Goal: Information Seeking & Learning: Learn about a topic

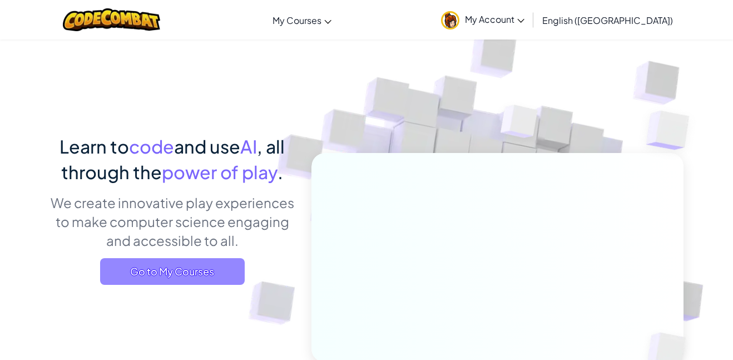
click at [193, 274] on span "Go to My Courses" at bounding box center [172, 271] width 145 height 27
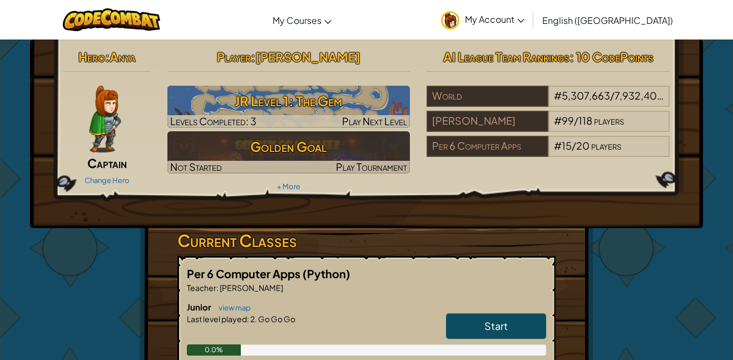
click at [193, 274] on span "Per 6 Computer Apps" at bounding box center [245, 273] width 116 height 14
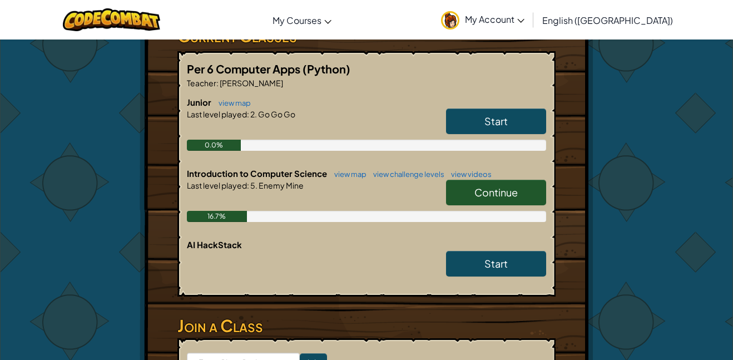
scroll to position [207, 0]
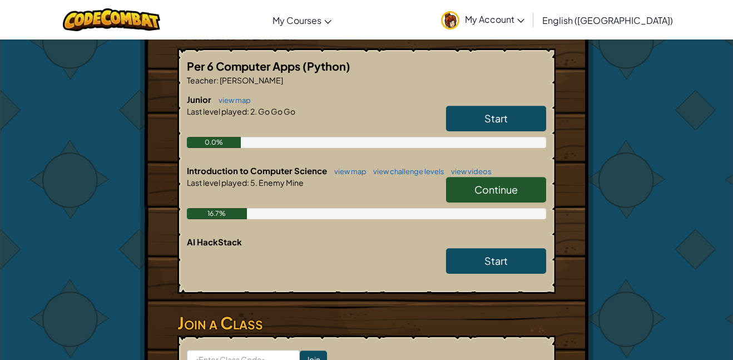
click at [513, 275] on div "Start" at bounding box center [490, 263] width 111 height 31
click at [512, 265] on link "Start" at bounding box center [496, 261] width 100 height 26
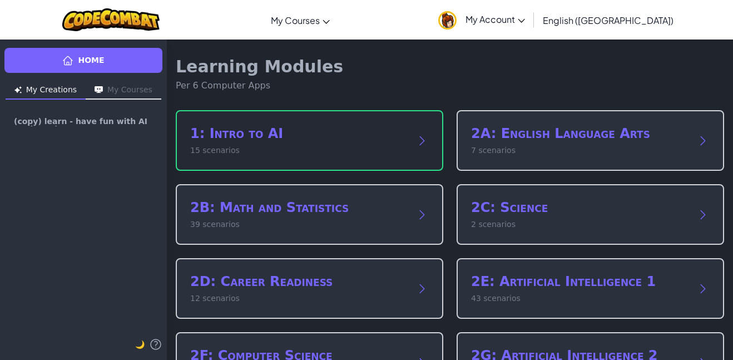
click at [381, 140] on h2 "1: Intro to AI" at bounding box center [298, 134] width 216 height 18
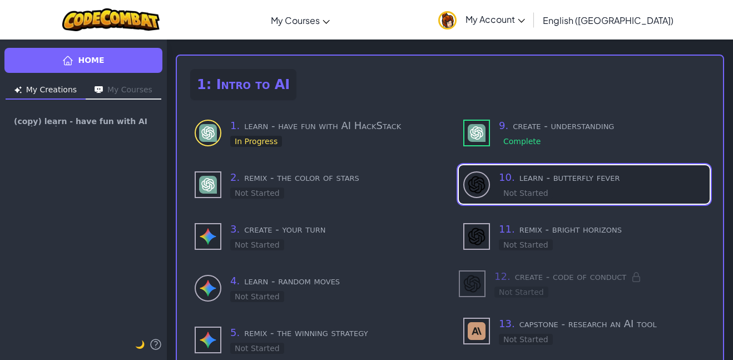
scroll to position [44, 0]
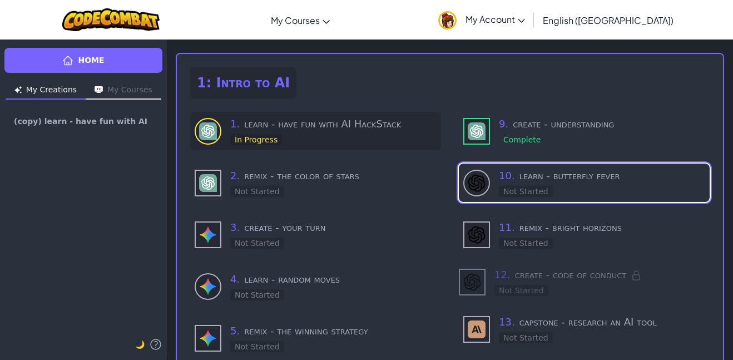
click at [315, 144] on div "1 . learn - have fun with AI HackStack In Progress" at bounding box center [333, 130] width 206 height 29
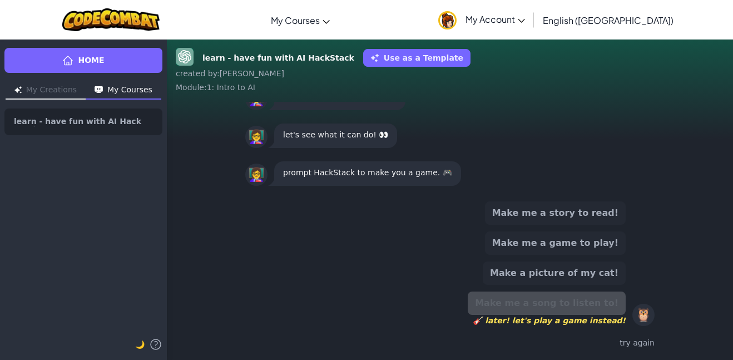
click at [642, 339] on div "try again" at bounding box center [449, 343] width 409 height 16
click at [642, 345] on div "try again" at bounding box center [449, 343] width 409 height 16
click at [413, 62] on button "Use as a Template" at bounding box center [416, 58] width 107 height 18
click at [420, 61] on button "Use as a Template" at bounding box center [416, 58] width 107 height 18
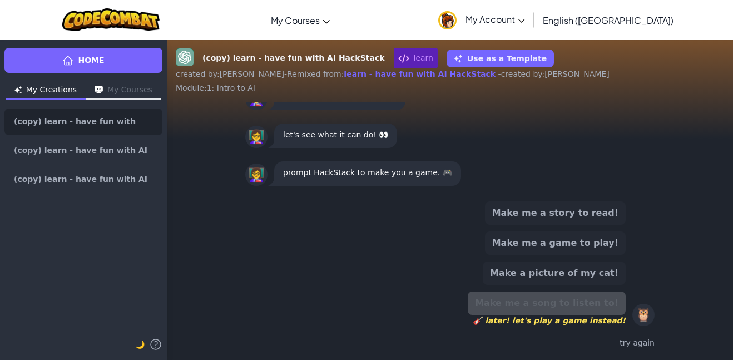
click at [375, 150] on div "👩‍🏫 let's see what it can do! 👀" at bounding box center [449, 136] width 427 height 38
click at [425, 201] on div "Make me a story to read! Make me a game to play! Make a picture of my cat! Make…" at bounding box center [449, 263] width 409 height 125
click at [558, 272] on button "Make a picture of my cat!" at bounding box center [554, 272] width 143 height 23
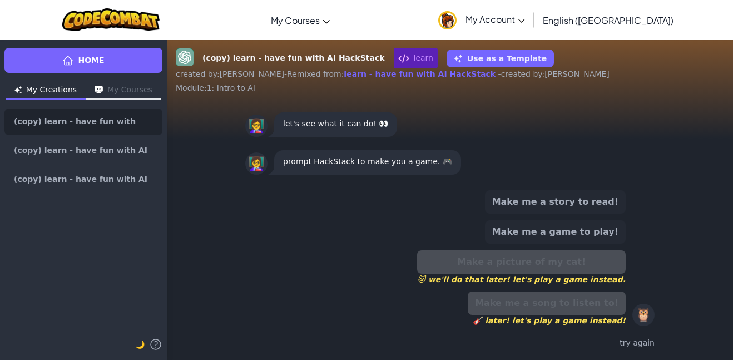
click at [565, 236] on button "Make me a game to play!" at bounding box center [555, 231] width 141 height 23
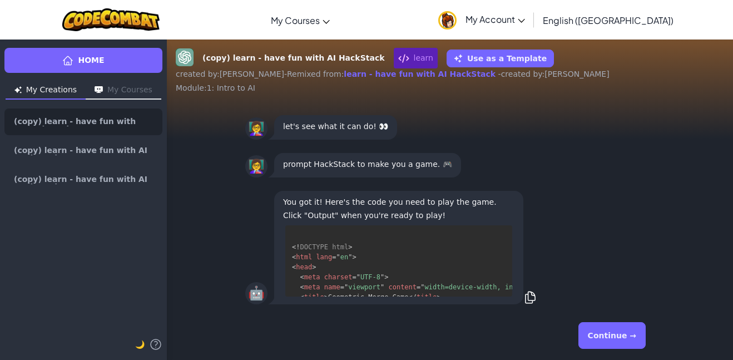
scroll to position [72, 0]
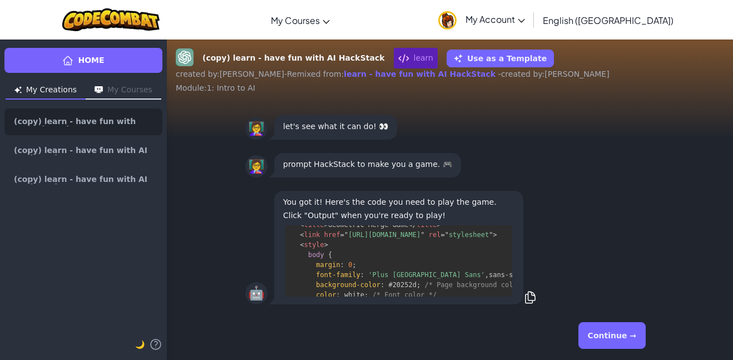
click at [624, 336] on button "Continue →" at bounding box center [611, 335] width 67 height 27
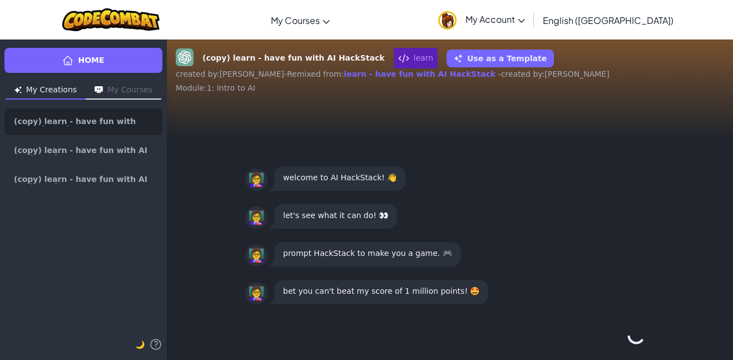
click at [627, 336] on button "Continue →" at bounding box center [636, 335] width 19 height 27
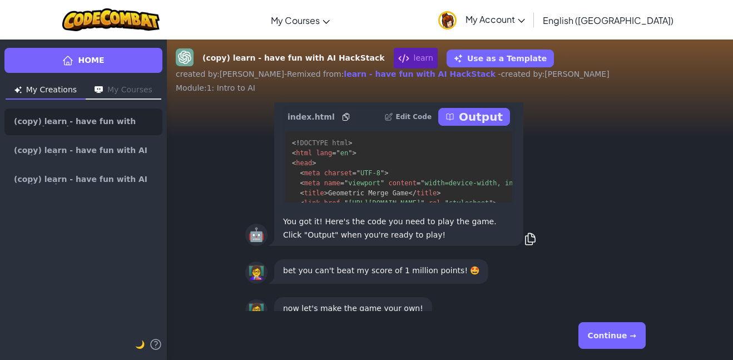
scroll to position [-18, 0]
click at [485, 117] on p "Output" at bounding box center [481, 118] width 44 height 16
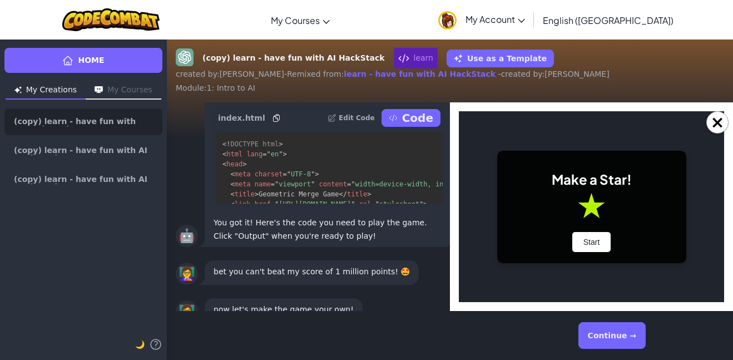
scroll to position [0, 0]
click at [722, 110] on div "×" at bounding box center [591, 206] width 283 height 209
click at [716, 120] on button "×" at bounding box center [717, 122] width 22 height 22
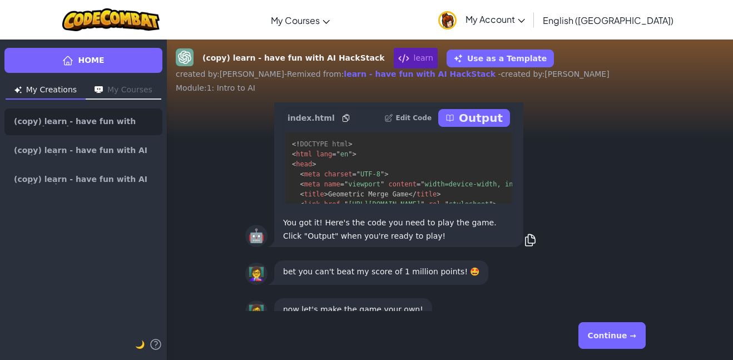
click at [603, 339] on button "Continue →" at bounding box center [611, 335] width 67 height 27
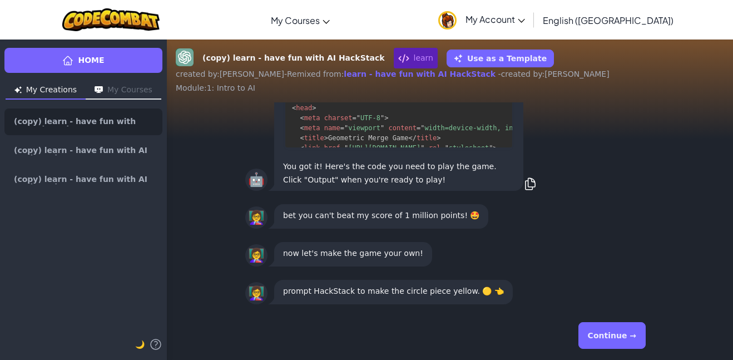
click at [624, 336] on button "Continue →" at bounding box center [611, 335] width 67 height 27
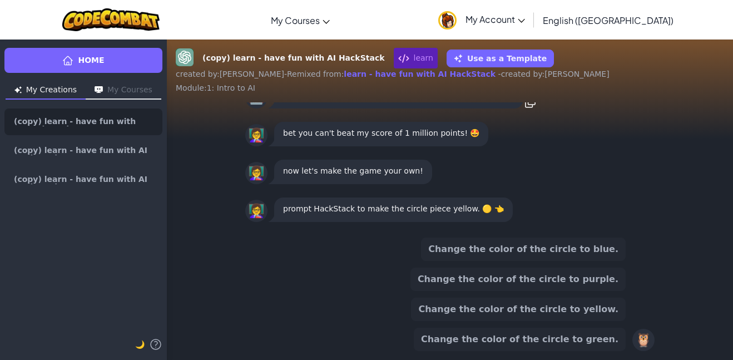
click at [532, 252] on button "Change the color of the circle to blue." at bounding box center [523, 248] width 205 height 23
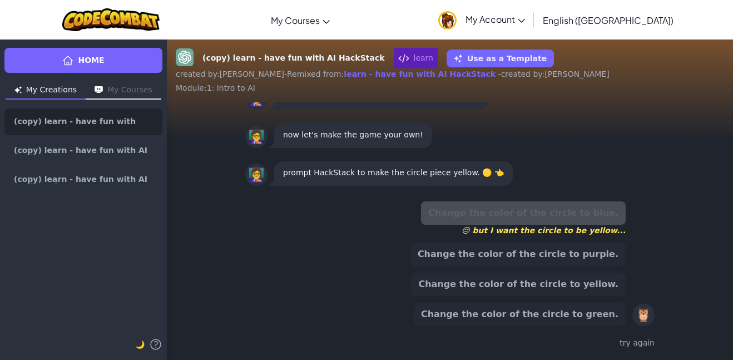
click at [553, 289] on button "Change the color of the circle to yellow." at bounding box center [518, 283] width 215 height 23
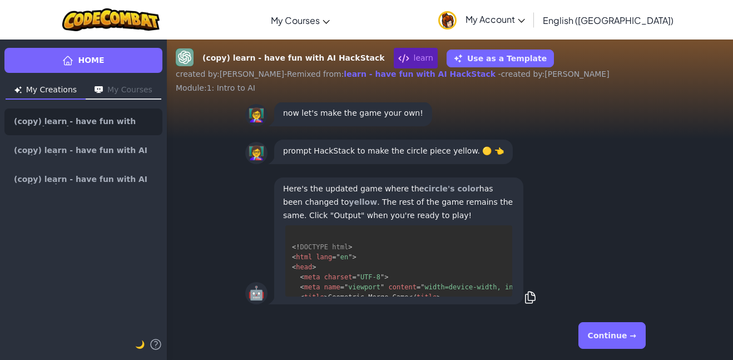
click at [619, 337] on button "Continue →" at bounding box center [611, 335] width 67 height 27
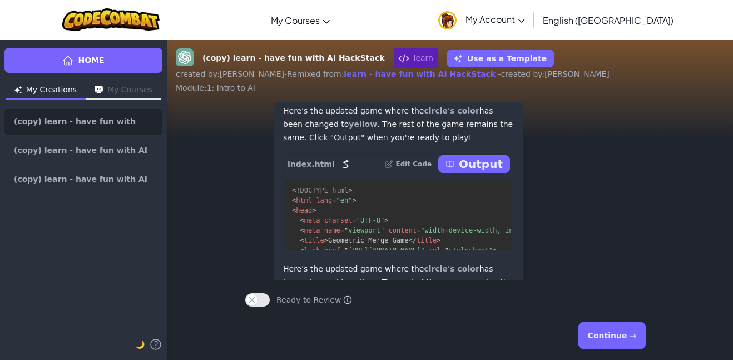
scroll to position [-72, 0]
click at [490, 167] on p "Output" at bounding box center [481, 165] width 44 height 16
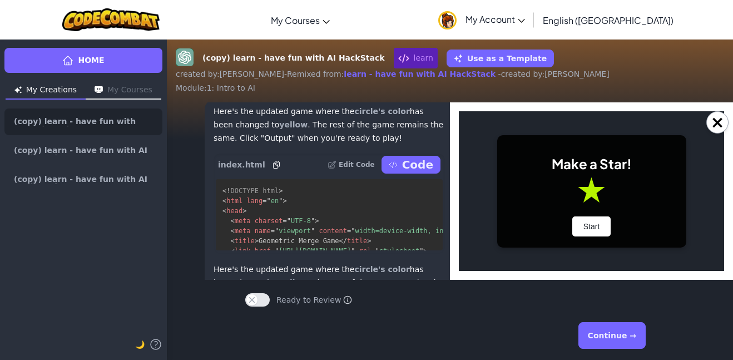
scroll to position [0, 0]
click at [714, 119] on button "×" at bounding box center [717, 122] width 22 height 22
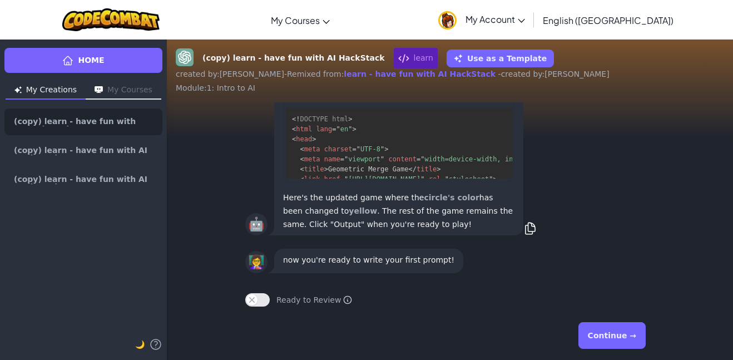
click at [624, 337] on button "Continue →" at bounding box center [611, 335] width 67 height 27
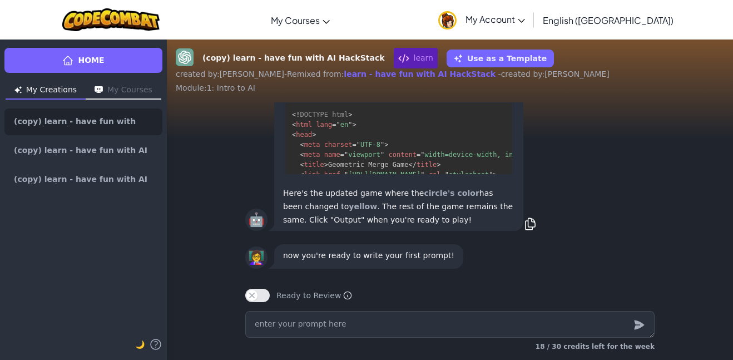
type textarea "x"
type textarea "m"
type textarea "x"
type textarea "ma"
type textarea "x"
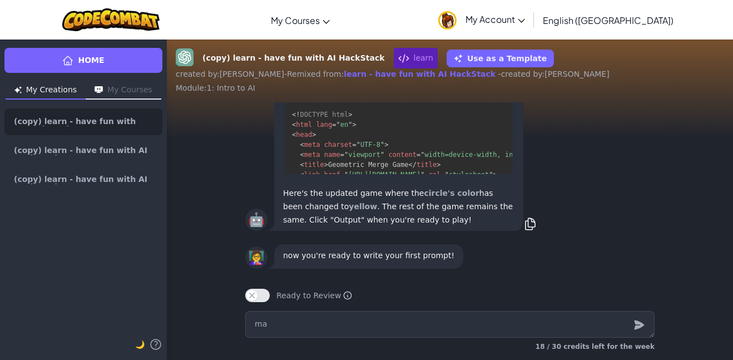
type textarea "mak"
type textarea "x"
type textarea "make"
type textarea "x"
type textarea "make"
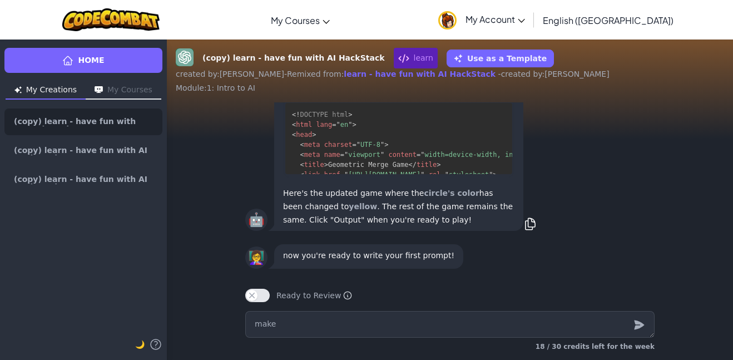
type textarea "x"
type textarea "make a"
type textarea "x"
type textarea "make a"
type textarea "x"
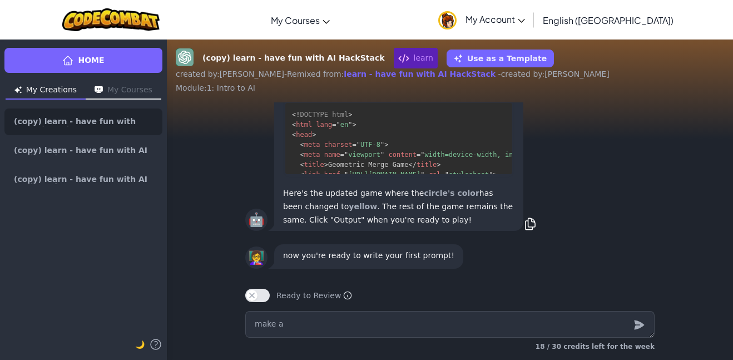
type textarea "make a s"
type textarea "x"
type textarea "make a so"
type textarea "x"
type textarea "make a son"
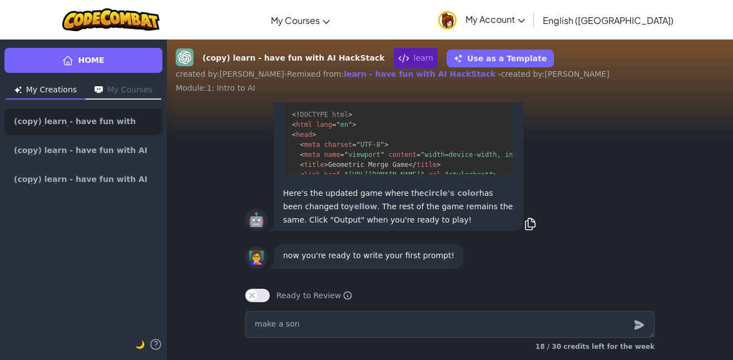
type textarea "x"
type textarea "make a song"
type textarea "x"
type textarea "make a song"
type textarea "x"
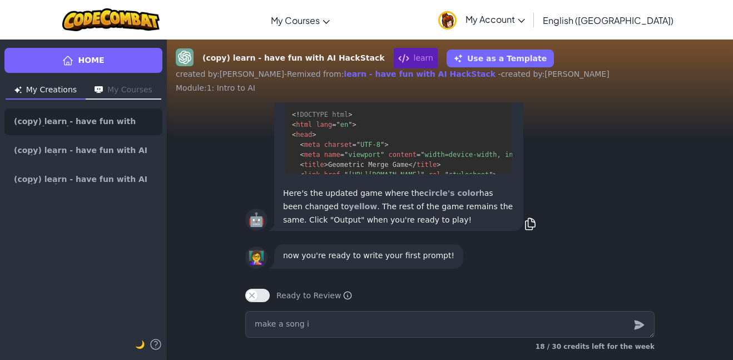
type textarea "make a song"
type textarea "x"
type textarea "make a song I"
type textarea "x"
type textarea "make a song I c"
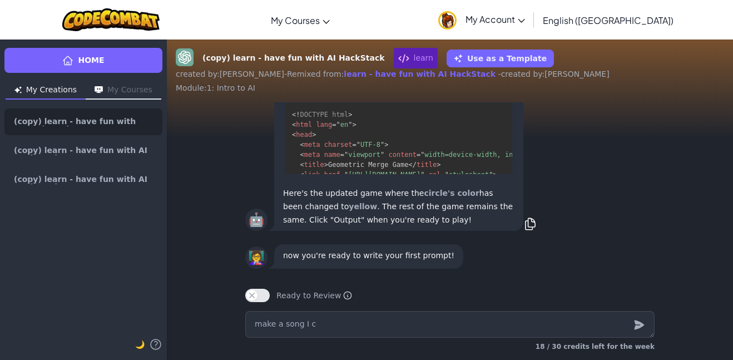
type textarea "x"
type textarea "make a song I ca"
type textarea "x"
type textarea "make a song I can"
type textarea "x"
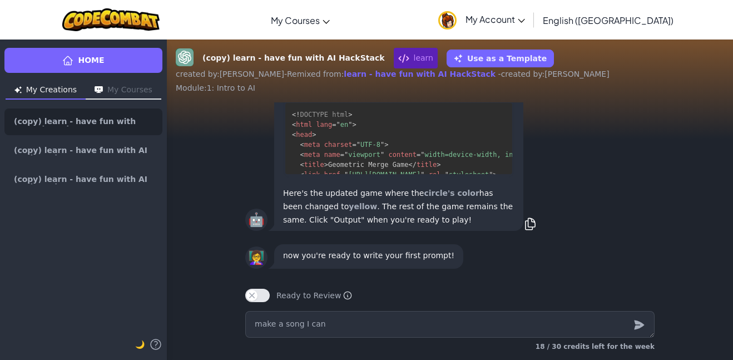
type textarea "make a song I can"
type textarea "x"
type textarea "make a song I can l"
type textarea "x"
type textarea "make a song I can li"
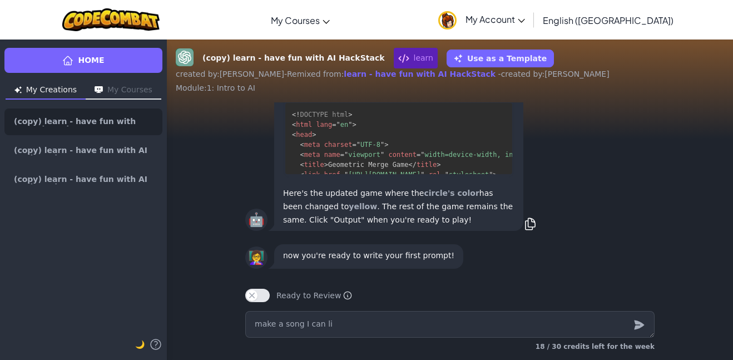
type textarea "x"
type textarea "make a song I can lis"
type textarea "x"
type textarea "make a song I can lisen"
type textarea "x"
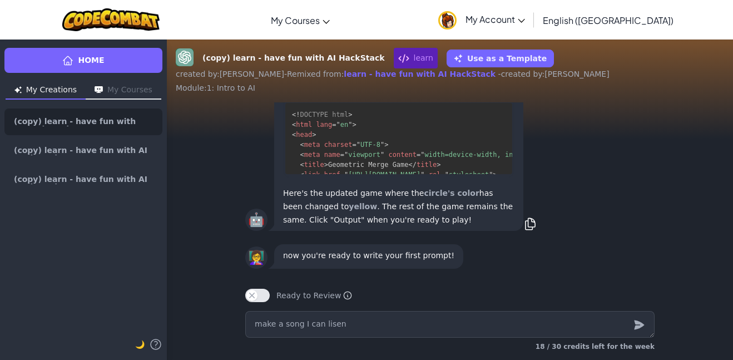
type textarea "make a song I can"
type textarea "x"
type textarea "make a song I can listen"
type textarea "x"
type textarea "make a song I can listen t"
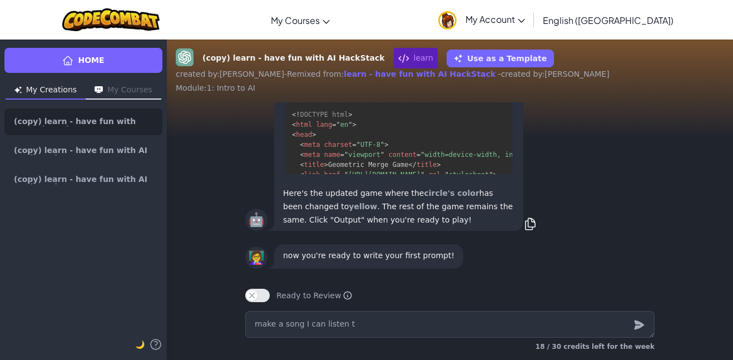
type textarea "x"
type textarea "make a song I can listen to"
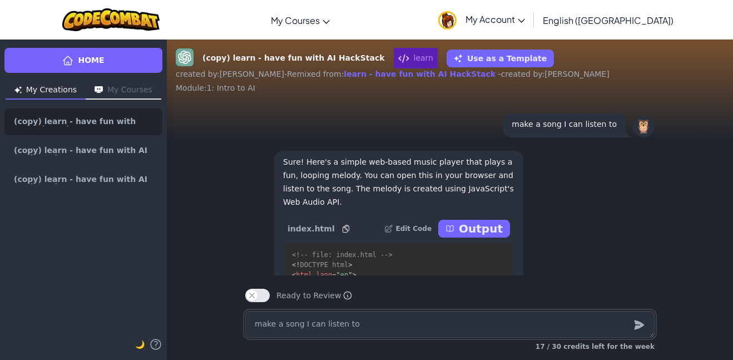
scroll to position [-96, 0]
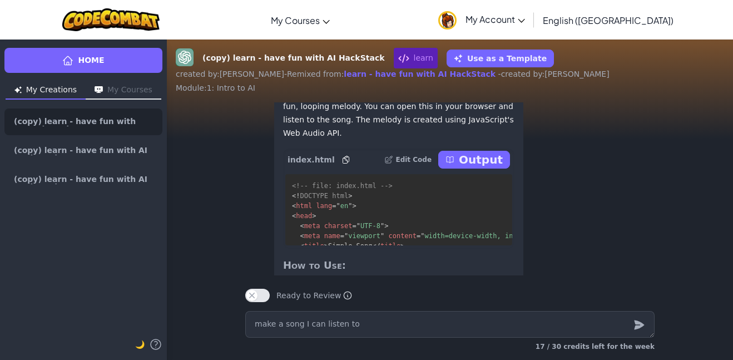
click at [487, 156] on p "Output" at bounding box center [481, 160] width 44 height 16
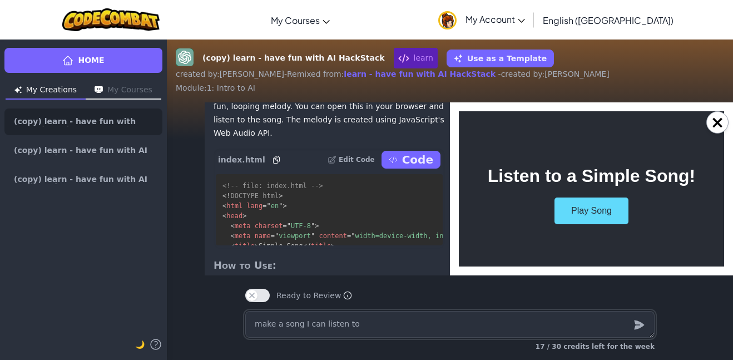
scroll to position [0, 0]
click at [579, 207] on button "Play Song" at bounding box center [591, 210] width 74 height 27
click at [579, 207] on button "Stop Song" at bounding box center [591, 210] width 75 height 27
click at [722, 128] on button "×" at bounding box center [717, 122] width 22 height 22
type textarea "x"
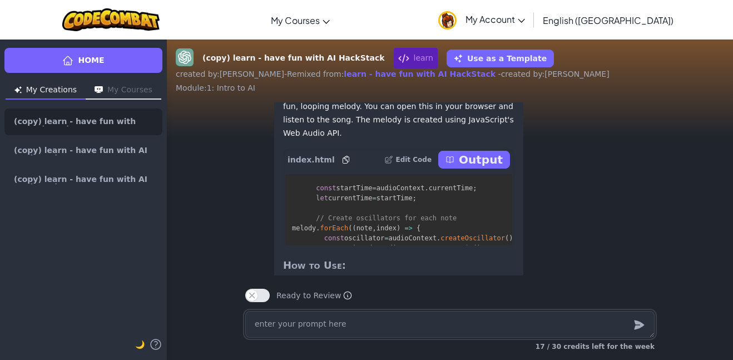
scroll to position [1163, 0]
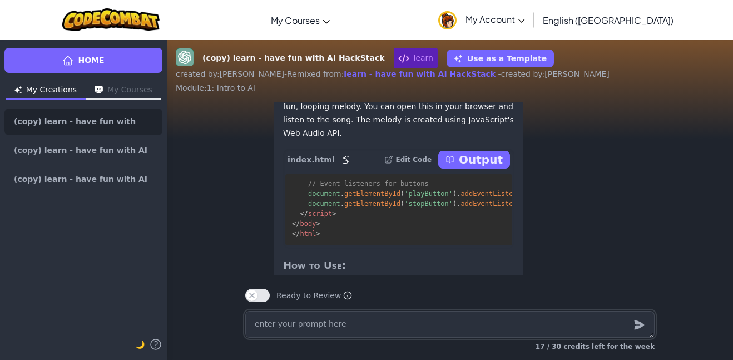
click at [440, 321] on textarea at bounding box center [449, 324] width 409 height 27
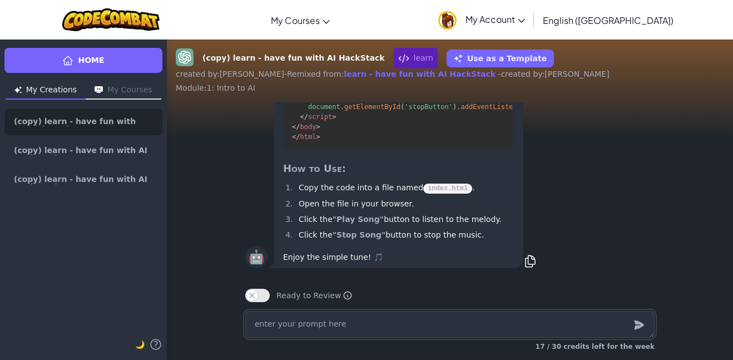
click at [365, 320] on textarea at bounding box center [449, 324] width 409 height 27
type textarea "x"
type textarea "m"
type textarea "x"
type textarea "ma"
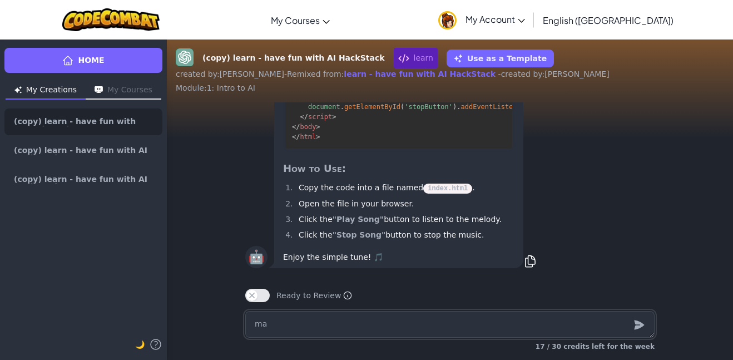
type textarea "x"
type textarea "mak"
type textarea "x"
type textarea "make"
type textarea "x"
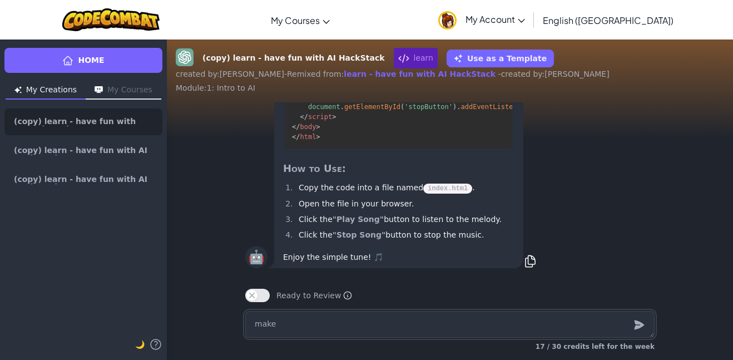
type textarea "make"
type textarea "x"
type textarea "make a"
type textarea "x"
type textarea "make a"
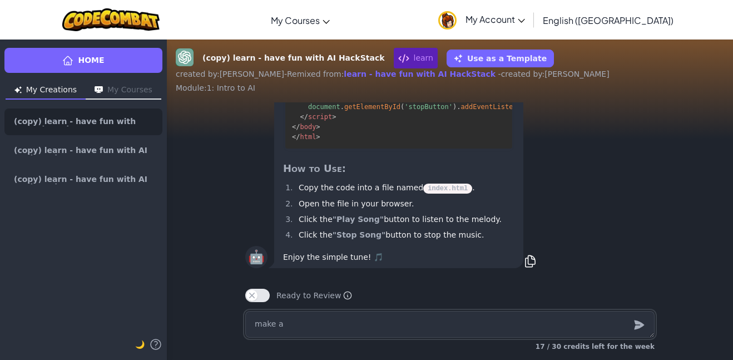
type textarea "x"
type textarea "make a p"
type textarea "x"
type textarea "make a pe"
type textarea "x"
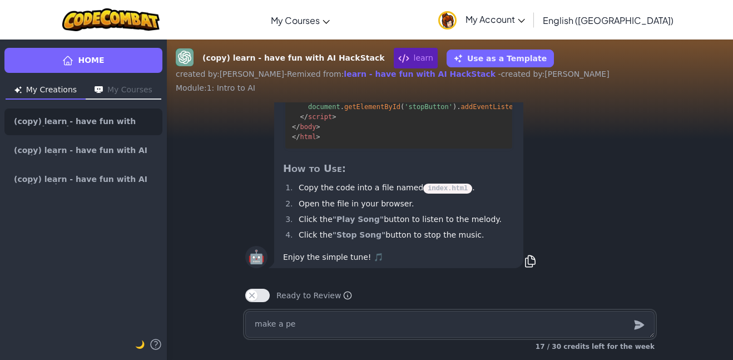
type textarea "make a per"
type textarea "x"
type textarea "make a pers"
type textarea "x"
type textarea "make a perso"
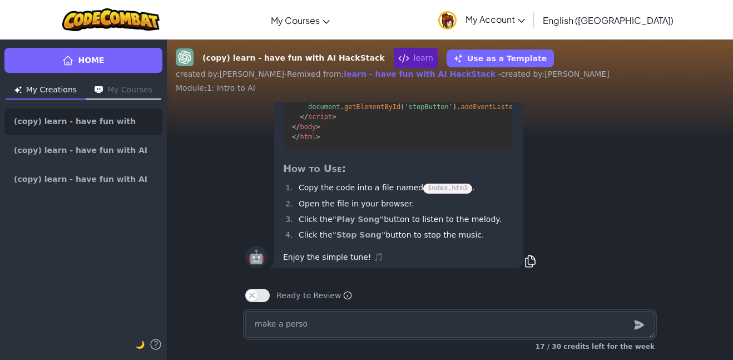
type textarea "x"
type textarea "make a persom"
type textarea "x"
type textarea "make a perso"
type textarea "x"
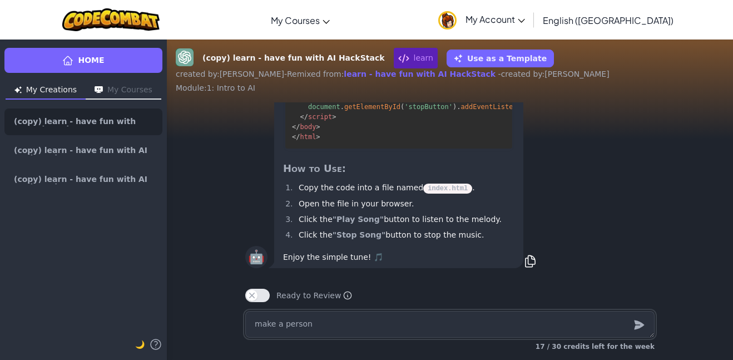
type textarea "make a person"
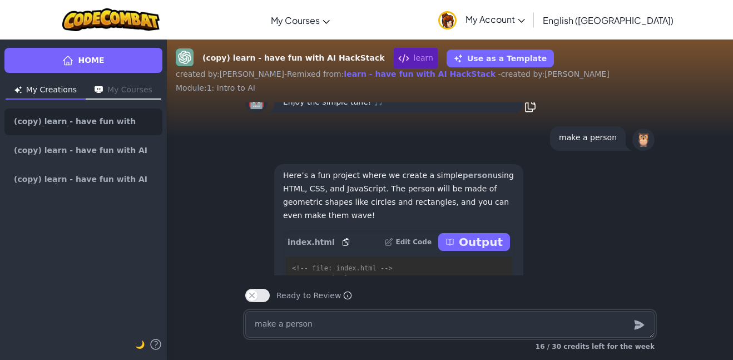
scroll to position [-297, 0]
click at [493, 251] on p "Output" at bounding box center [481, 243] width 44 height 16
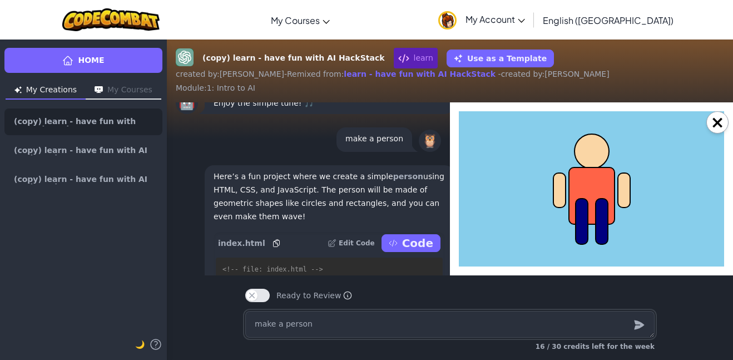
scroll to position [0, 0]
click at [493, 255] on body at bounding box center [591, 188] width 265 height 155
click at [721, 122] on button "×" at bounding box center [717, 122] width 22 height 22
type textarea "x"
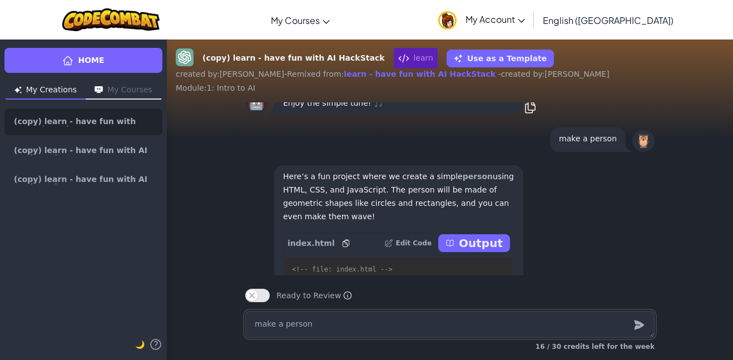
scroll to position [1, 0]
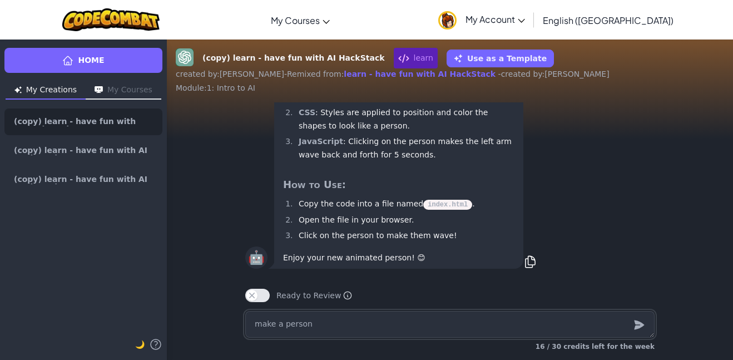
click at [494, 334] on textarea "make a person" at bounding box center [449, 324] width 409 height 27
type textarea "x"
type textarea "m"
type textarea "x"
type textarea "ma"
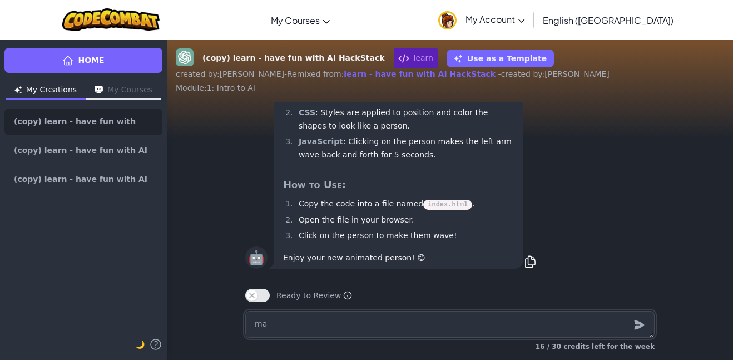
type textarea "x"
type textarea "mak"
type textarea "x"
type textarea "make"
type textarea "x"
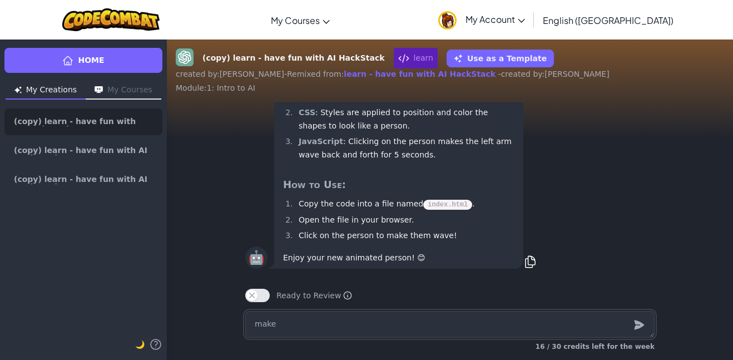
type textarea "make"
type textarea "x"
type textarea "make j"
type textarea "x"
type textarea "make jr"
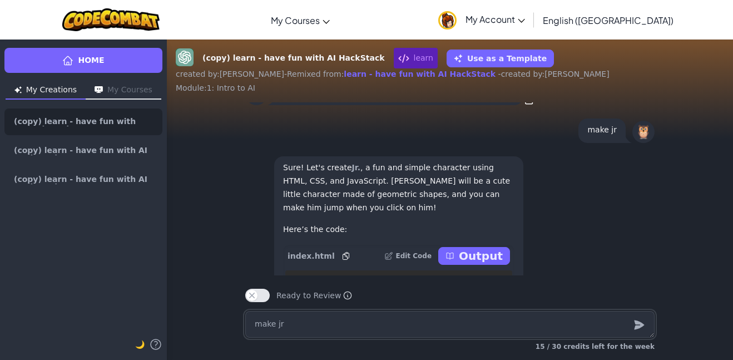
scroll to position [-311, 0]
click at [468, 265] on p "Output" at bounding box center [481, 257] width 44 height 16
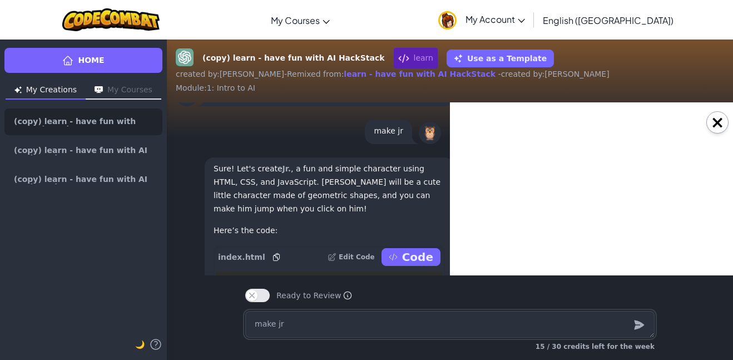
type textarea "x"
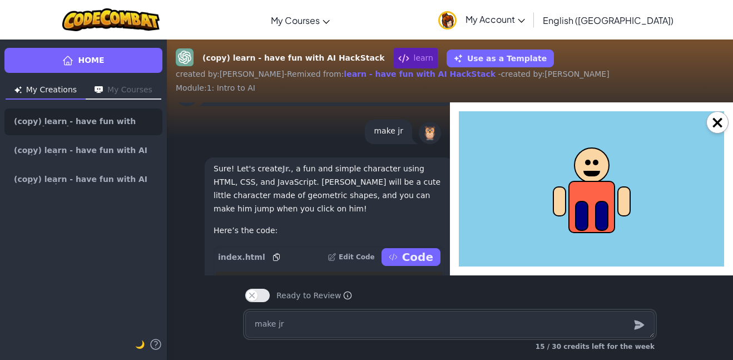
scroll to position [0, 0]
click at [716, 108] on div "×" at bounding box center [591, 188] width 283 height 173
click at [717, 115] on button "×" at bounding box center [717, 122] width 22 height 22
type textarea "m"
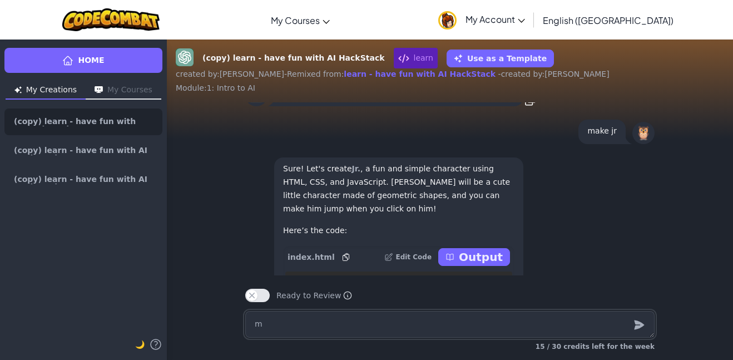
type textarea "x"
type textarea "ma"
type textarea "x"
type textarea "mak"
type textarea "x"
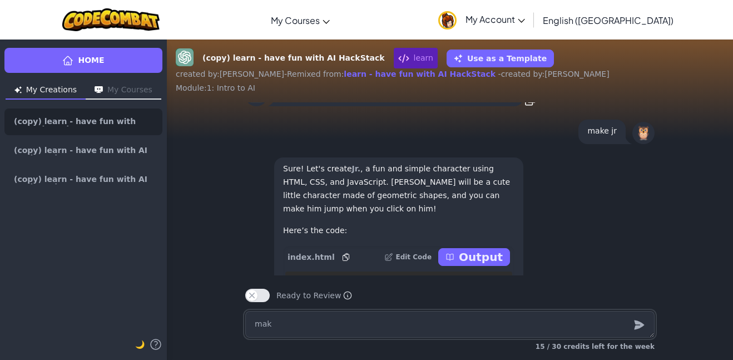
type textarea "make"
type textarea "x"
type textarea "make"
type textarea "x"
type textarea "make e"
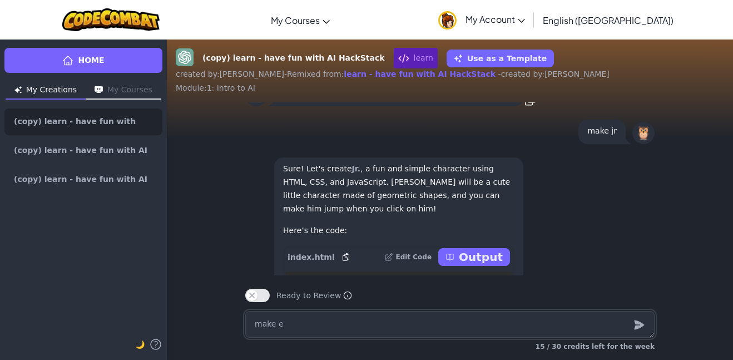
type textarea "x"
type textarea "make ed"
type textarea "x"
type textarea "make ede"
type textarea "x"
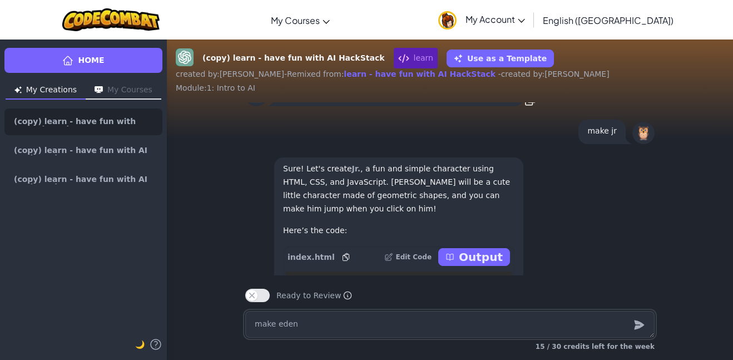
type textarea "make eden"
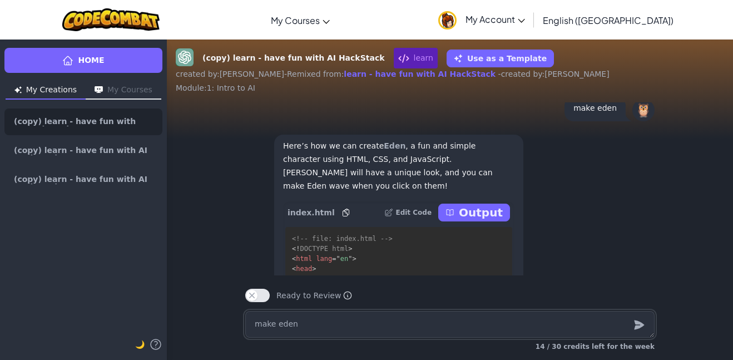
scroll to position [-269, 0]
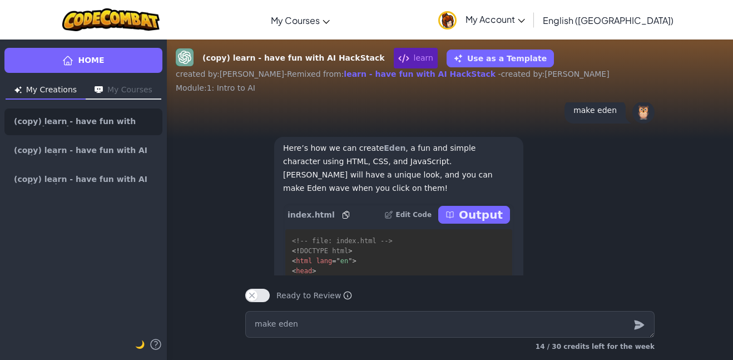
click at [485, 212] on p "Output" at bounding box center [481, 215] width 44 height 16
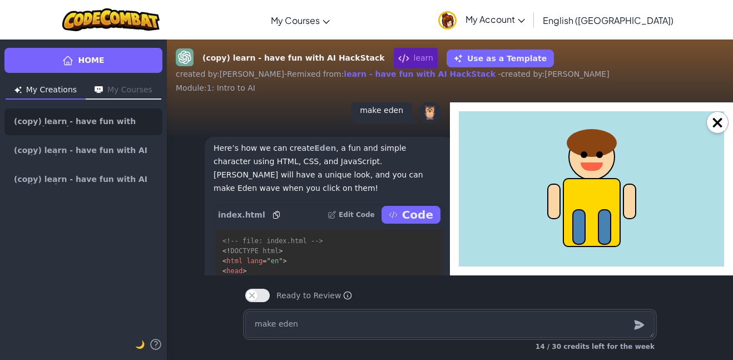
scroll to position [0, 0]
click at [714, 127] on button "×" at bounding box center [717, 122] width 22 height 22
type textarea "x"
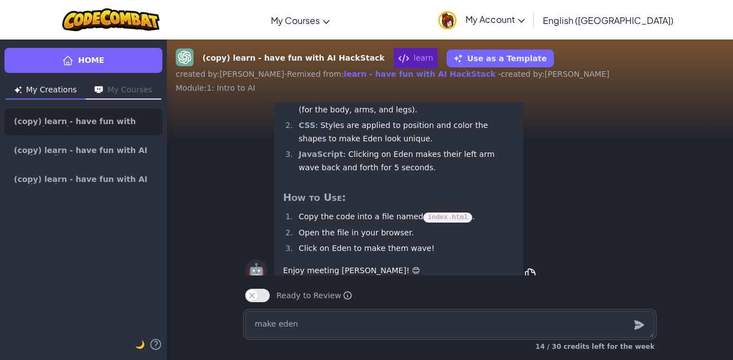
scroll to position [1, 0]
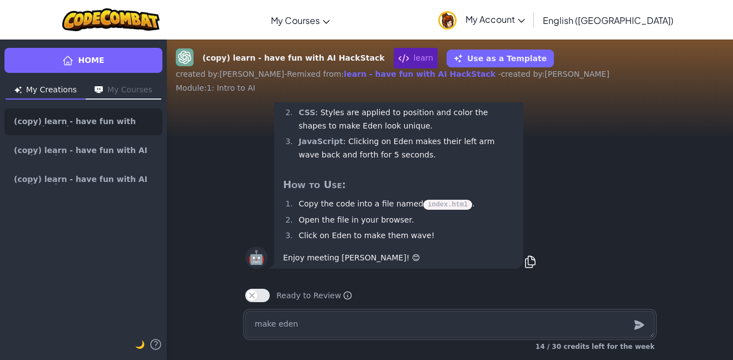
click at [498, 320] on textarea "make eden" at bounding box center [449, 324] width 409 height 27
type textarea "x"
type textarea "m"
type textarea "x"
type textarea "ma"
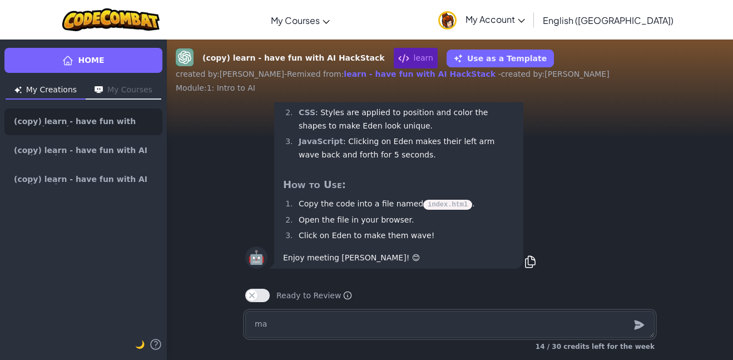
type textarea "x"
type textarea "mak"
type textarea "x"
type textarea "make"
type textarea "x"
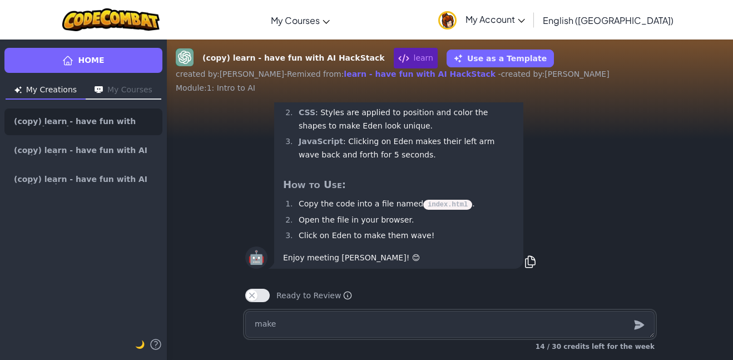
type textarea "make"
type textarea "x"
type textarea "make a"
type textarea "x"
type textarea "make a"
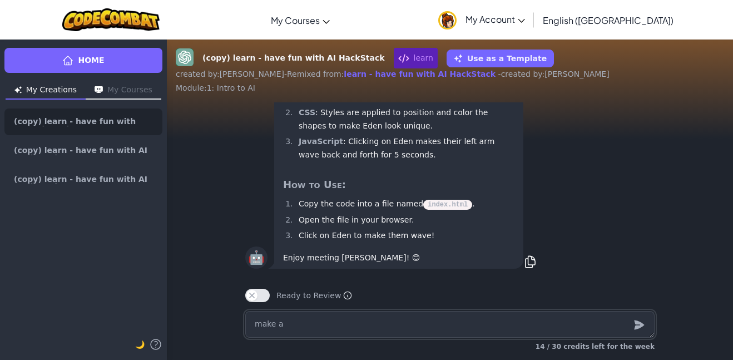
type textarea "x"
type textarea "make a c"
type textarea "x"
type textarea "make a ca"
type textarea "x"
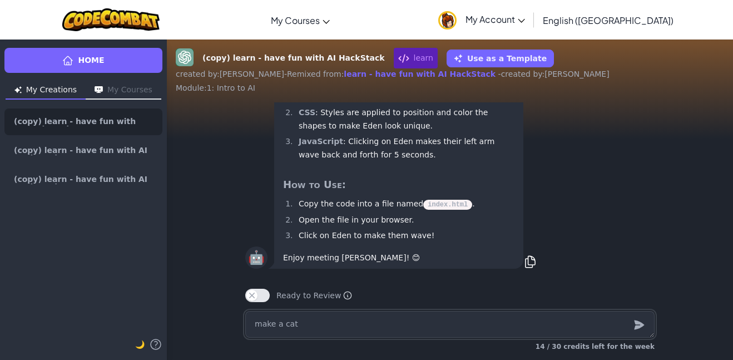
type textarea "make a cat"
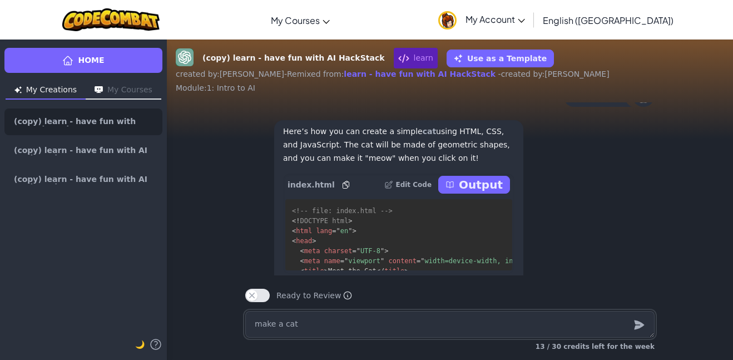
scroll to position [-255, 0]
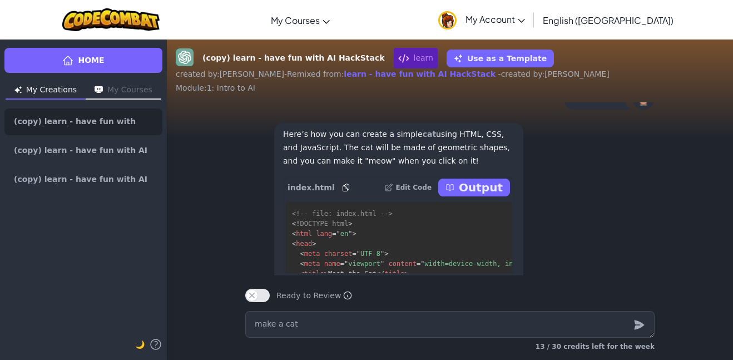
click at [478, 195] on p "Output" at bounding box center [481, 188] width 44 height 16
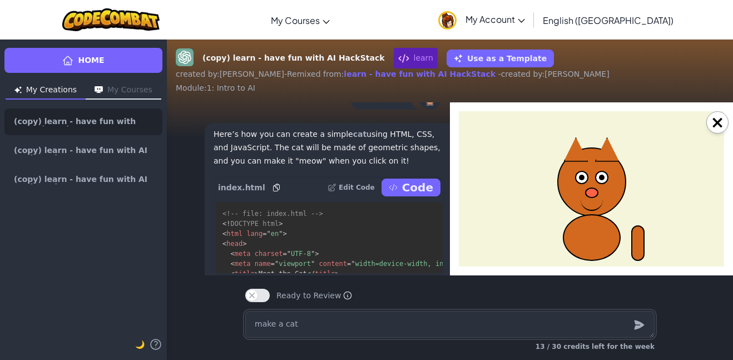
scroll to position [0, 0]
click at [712, 116] on button "×" at bounding box center [717, 122] width 22 height 22
type textarea "x"
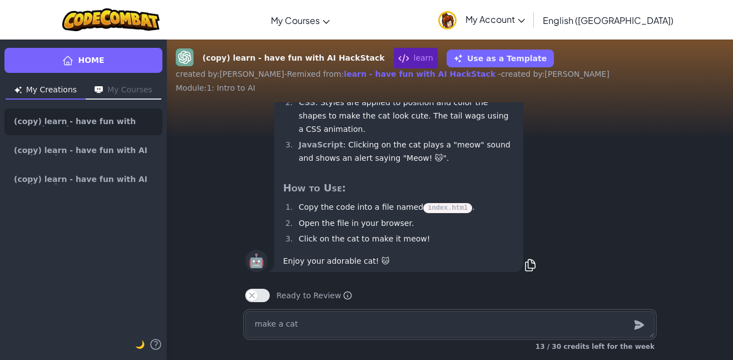
scroll to position [1, 0]
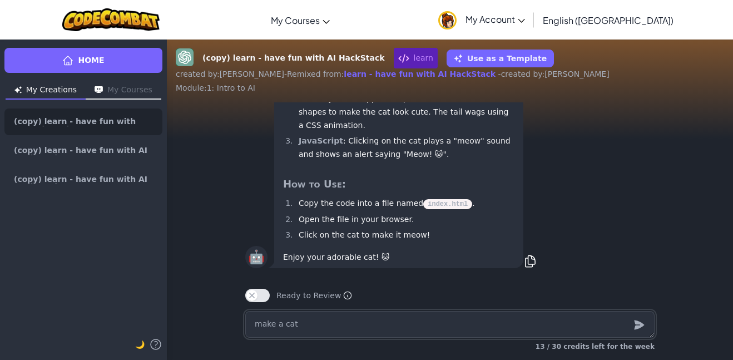
click at [455, 315] on textarea "make a cat" at bounding box center [449, 324] width 409 height 27
type textarea "x"
type textarea "m"
type textarea "x"
type textarea "ma"
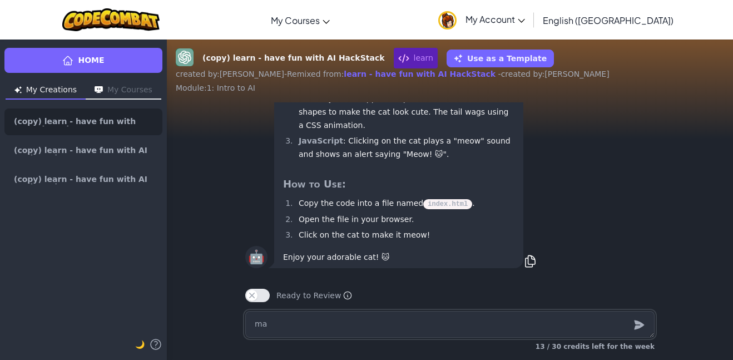
type textarea "x"
type textarea "mak"
type textarea "x"
type textarea "make"
type textarea "x"
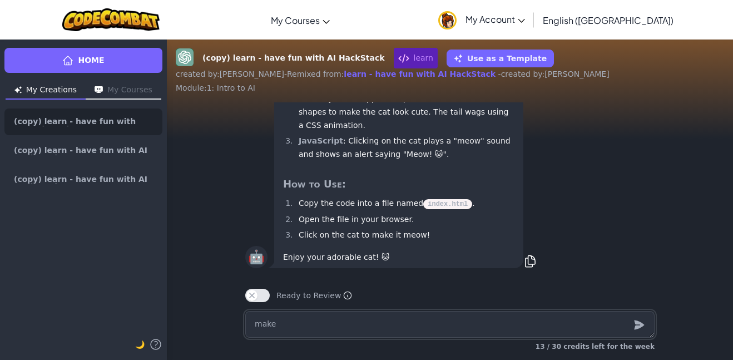
type textarea "make a"
type textarea "x"
type textarea "make a"
type textarea "x"
type textarea "make a d"
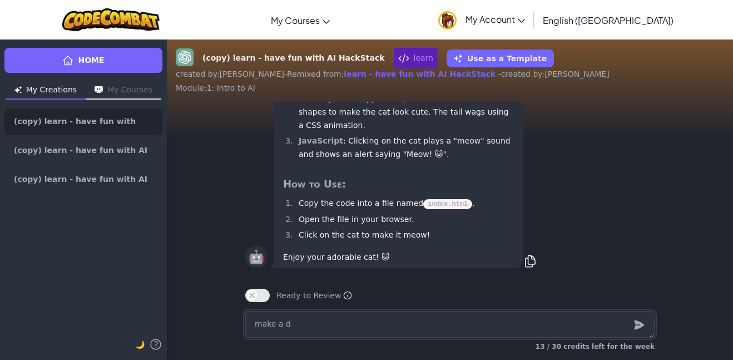
type textarea "x"
type textarea "make a do"
type textarea "x"
type textarea "make a dog"
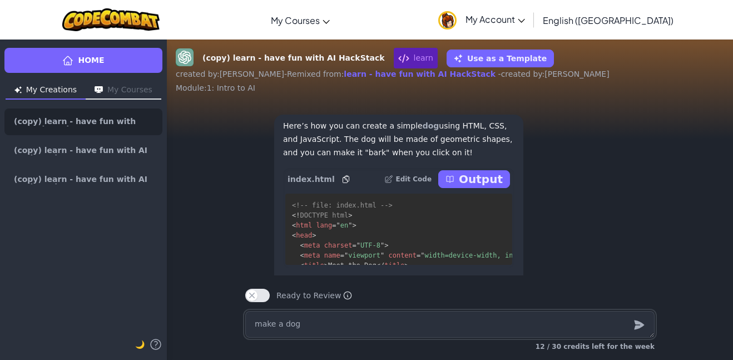
scroll to position [-252, 0]
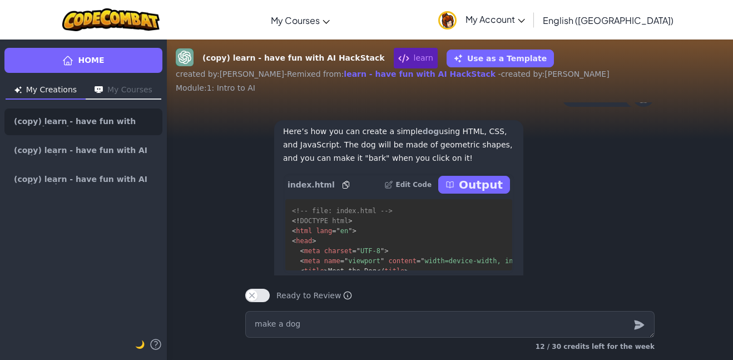
click at [488, 192] on p "Output" at bounding box center [481, 185] width 44 height 16
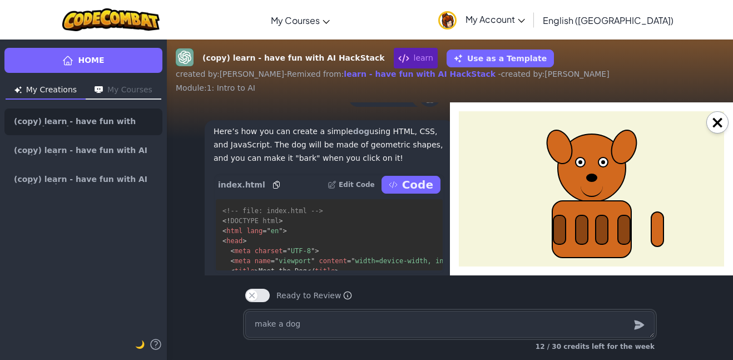
scroll to position [0, 0]
click at [717, 122] on button "×" at bounding box center [717, 122] width 22 height 22
click at [450, 113] on div "🦉 make a dog" at bounding box center [308, 95] width 283 height 38
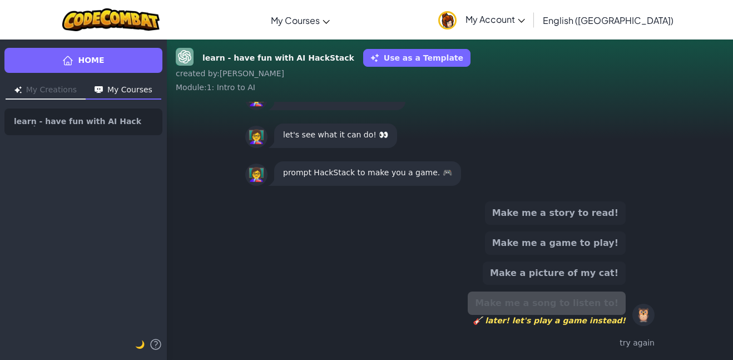
click at [468, 260] on div "Make me a story to read! Make me a game to play! Make a picture of my cat! Make…" at bounding box center [449, 263] width 409 height 125
drag, startPoint x: 584, startPoint y: 270, endPoint x: 575, endPoint y: 233, distance: 37.9
click at [575, 233] on div "Make me a story to read! Make me a game to play! Make a picture of my cat! Make…" at bounding box center [547, 263] width 158 height 125
click at [571, 216] on button "Make me a story to read!" at bounding box center [555, 212] width 141 height 23
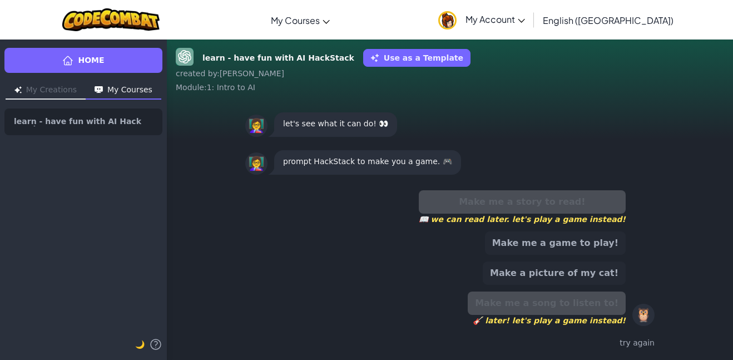
click at [563, 270] on button "Make a picture of my cat!" at bounding box center [554, 272] width 143 height 23
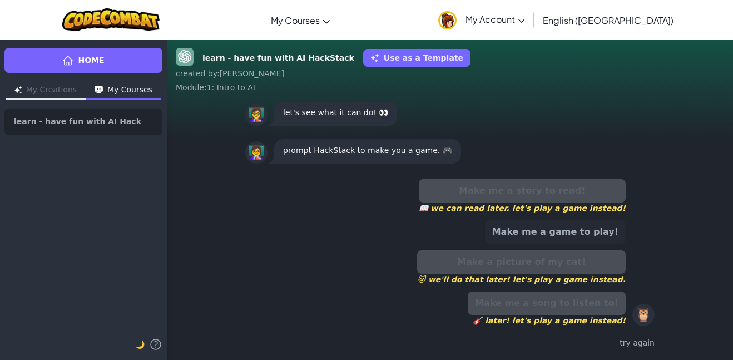
click at [559, 233] on button "Make me a game to play!" at bounding box center [555, 231] width 141 height 23
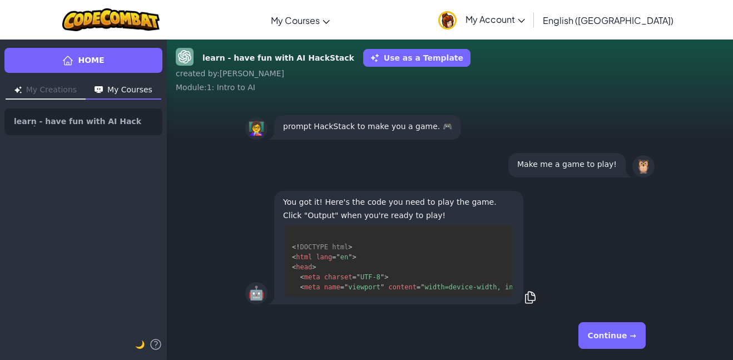
scroll to position [2, 0]
click at [632, 322] on button "Continue →" at bounding box center [611, 335] width 67 height 27
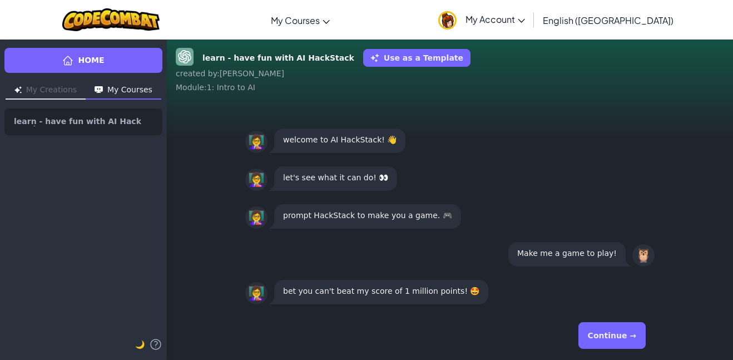
click at [628, 331] on button "Continue →" at bounding box center [611, 335] width 67 height 27
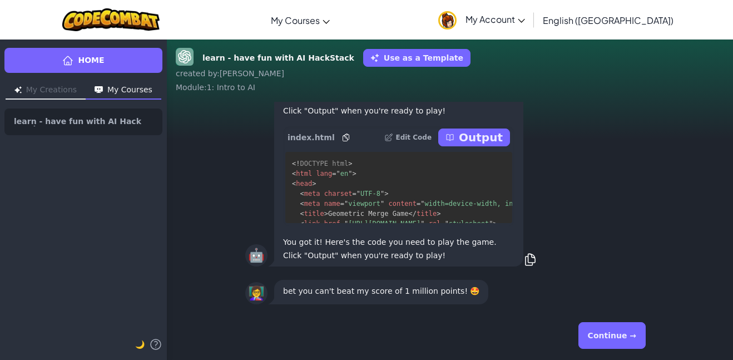
click at [628, 331] on button "Continue →" at bounding box center [611, 335] width 67 height 27
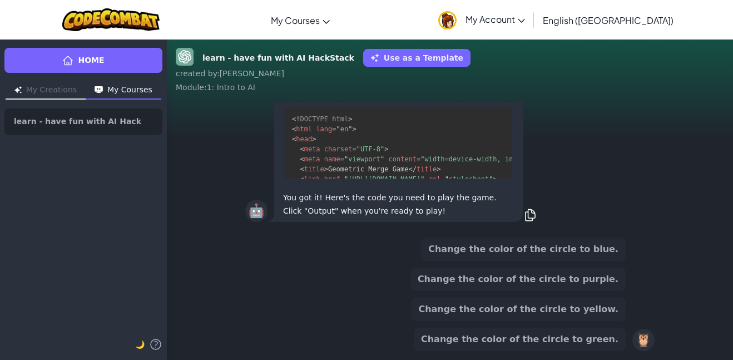
click at [628, 331] on div "Change the color of the circle to blue. Change the color of the circle to purpl…" at bounding box center [449, 293] width 409 height 113
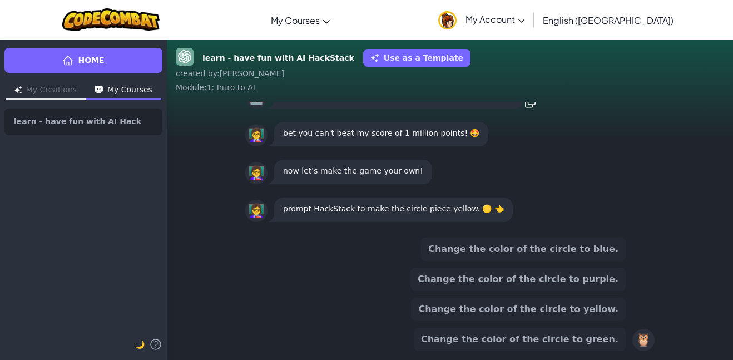
click at [589, 303] on button "Change the color of the circle to yellow." at bounding box center [518, 308] width 215 height 23
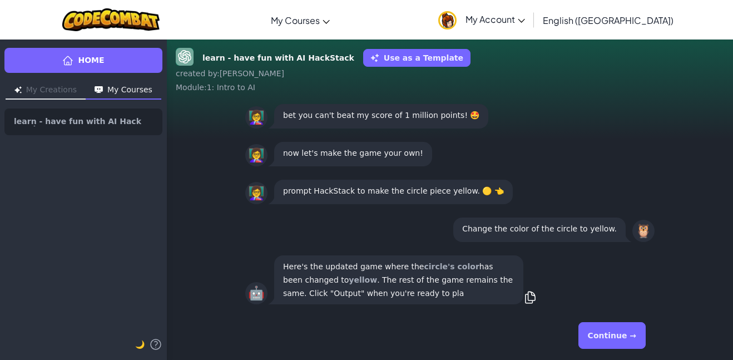
click at [613, 336] on button "Continue →" at bounding box center [611, 335] width 67 height 27
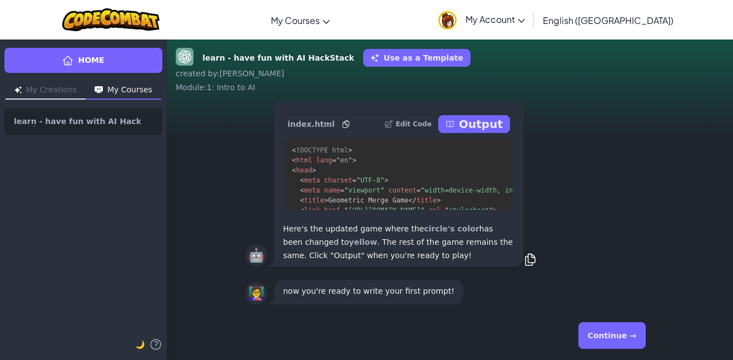
click at [616, 338] on button "Continue →" at bounding box center [611, 335] width 67 height 27
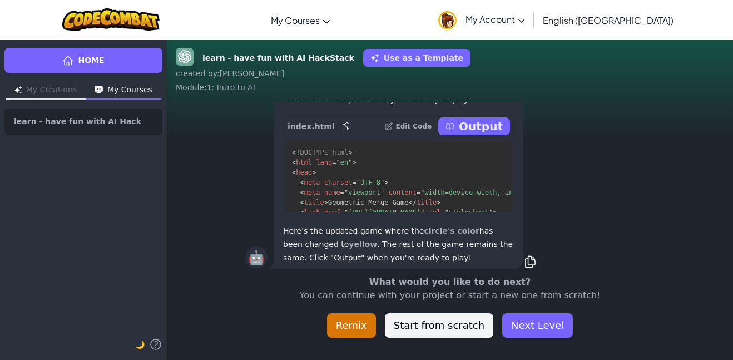
click at [616, 340] on div "learn - have fun with AI HackStack Use as a Template created by : [PERSON_NAME]…" at bounding box center [450, 199] width 566 height 321
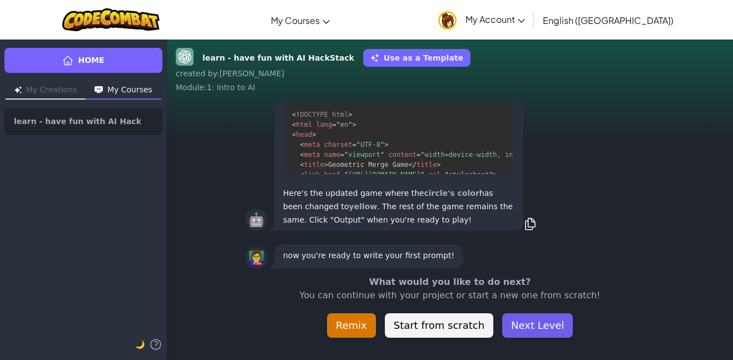
click at [516, 327] on button "Next Level" at bounding box center [537, 325] width 71 height 24
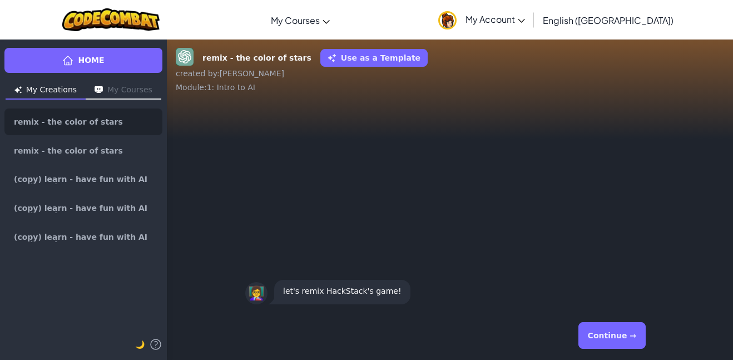
click at [636, 341] on button "Continue →" at bounding box center [611, 335] width 67 height 27
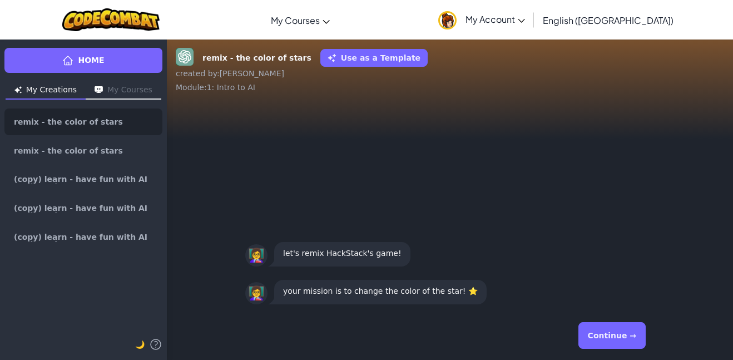
click at [631, 337] on button "Continue →" at bounding box center [611, 335] width 67 height 27
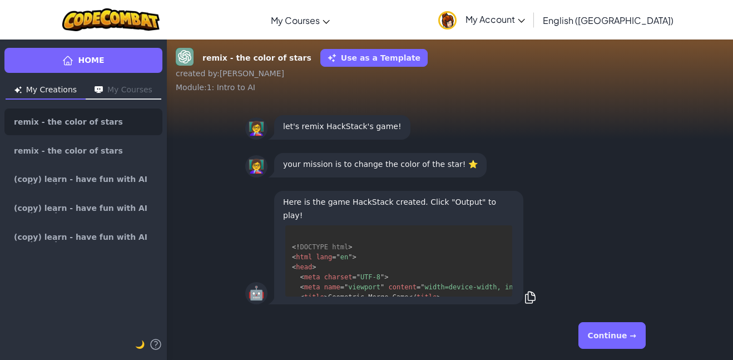
scroll to position [22, 0]
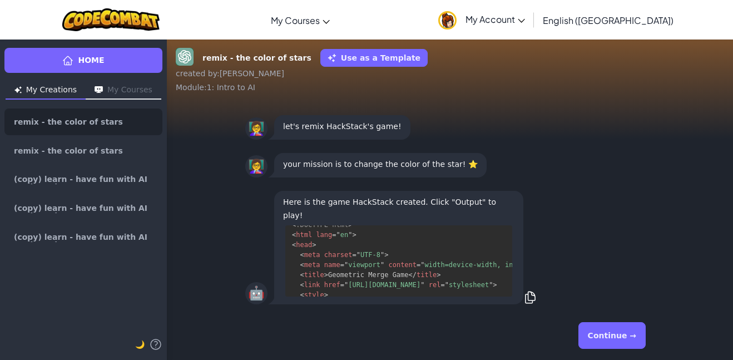
click at [631, 337] on button "Continue →" at bounding box center [611, 335] width 67 height 27
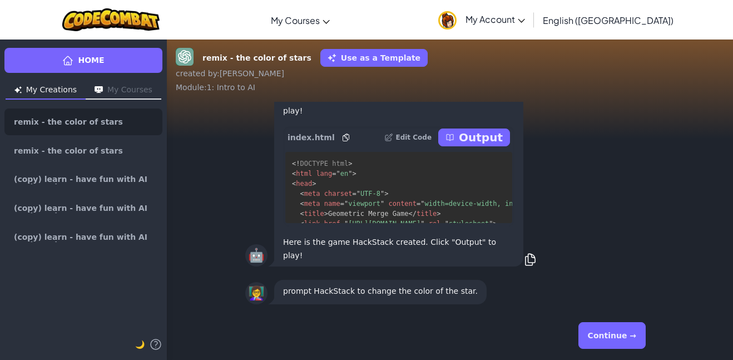
click at [631, 337] on button "Continue →" at bounding box center [611, 335] width 67 height 27
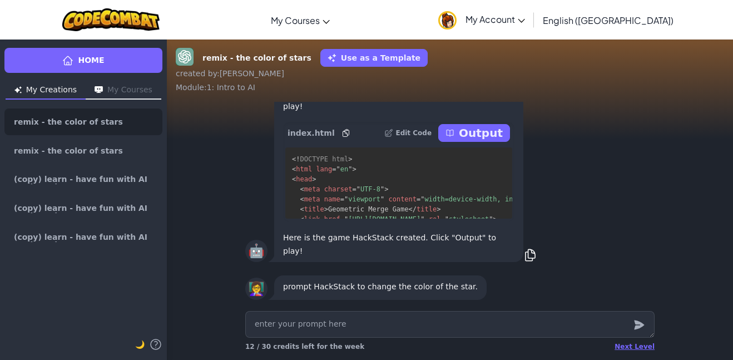
click at [601, 335] on textarea at bounding box center [449, 324] width 409 height 27
type textarea "x"
type textarea "m"
type textarea "x"
type textarea "ma"
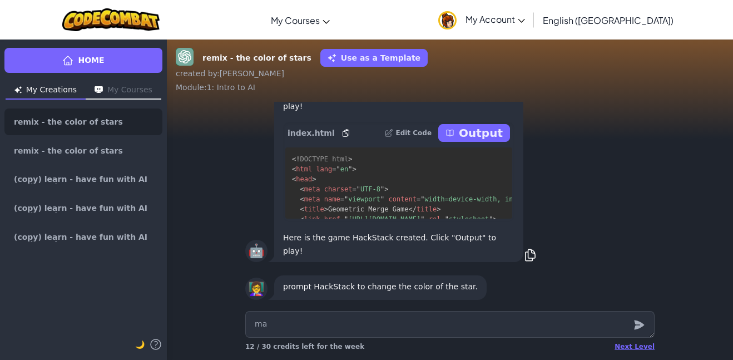
type textarea "x"
type textarea "mak"
type textarea "x"
type textarea "make"
type textarea "x"
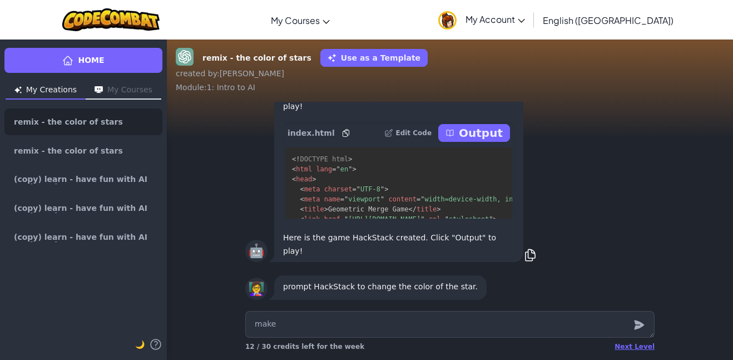
type textarea "make"
type textarea "x"
type textarea "make a"
type textarea "x"
type textarea "make a"
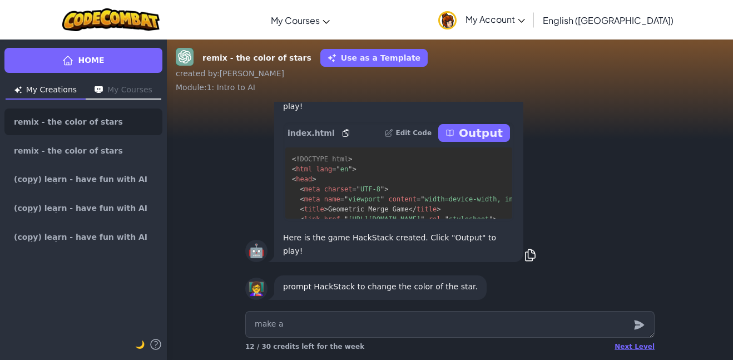
type textarea "x"
type textarea "make a d"
type textarea "x"
type textarea "make a dog"
type textarea "x"
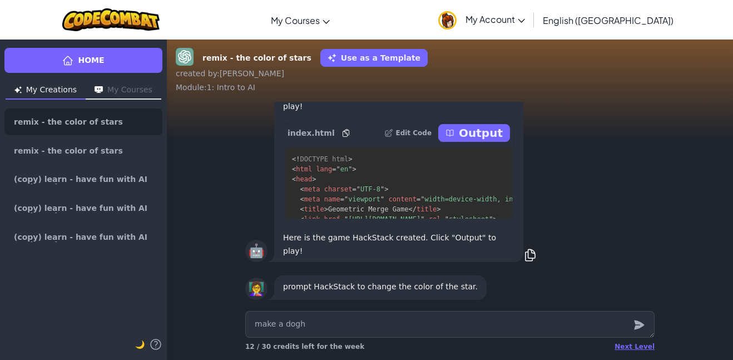
type textarea "make a dogh"
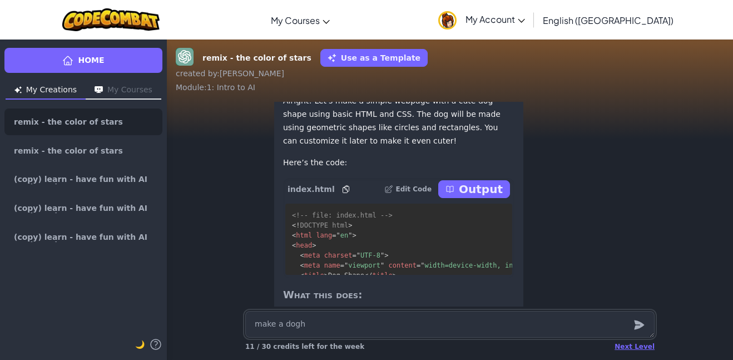
scroll to position [-249, 0]
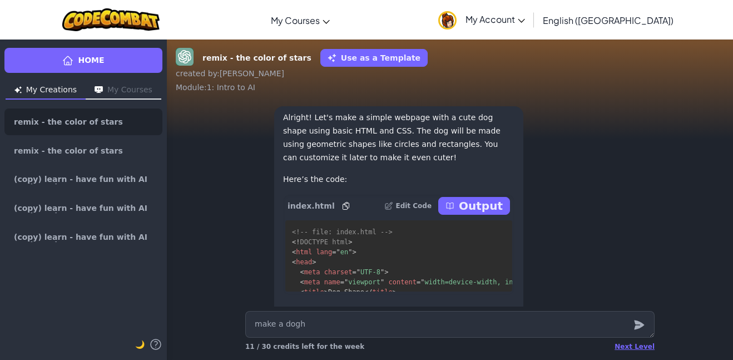
click at [480, 208] on p "Output" at bounding box center [481, 206] width 44 height 16
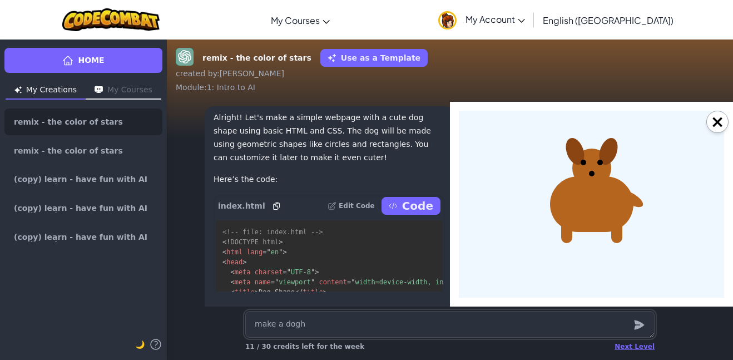
scroll to position [0, 0]
click at [721, 122] on button "×" at bounding box center [717, 122] width 22 height 22
type textarea "x"
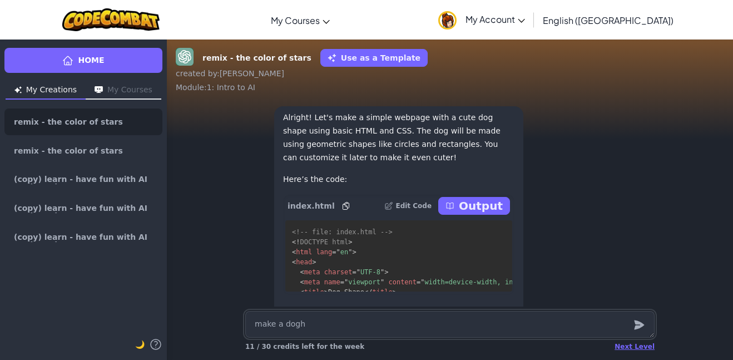
scroll to position [1, 0]
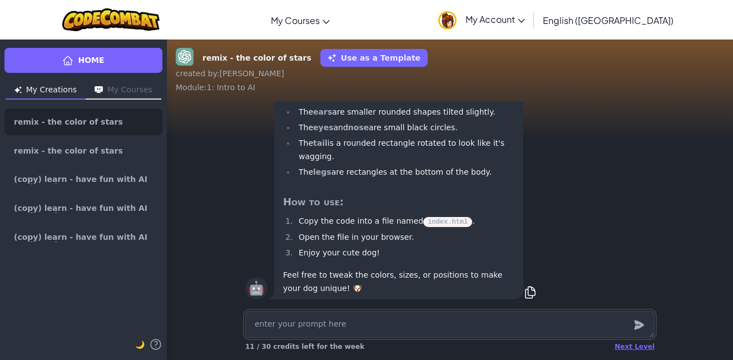
type textarea "x"
type textarea "m"
type textarea "x"
type textarea "ma"
type textarea "x"
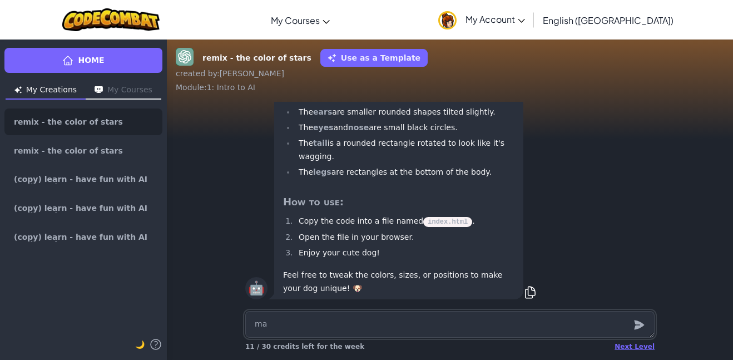
type textarea "mak"
type textarea "x"
type textarea "make"
type textarea "x"
type textarea "make"
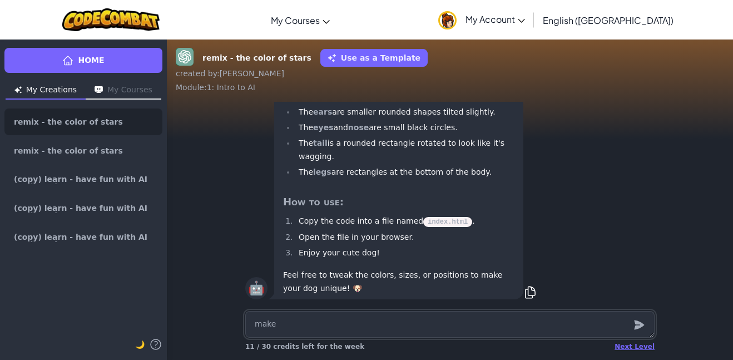
type textarea "x"
type textarea "make d"
type textarea "x"
type textarea "make do"
type textarea "x"
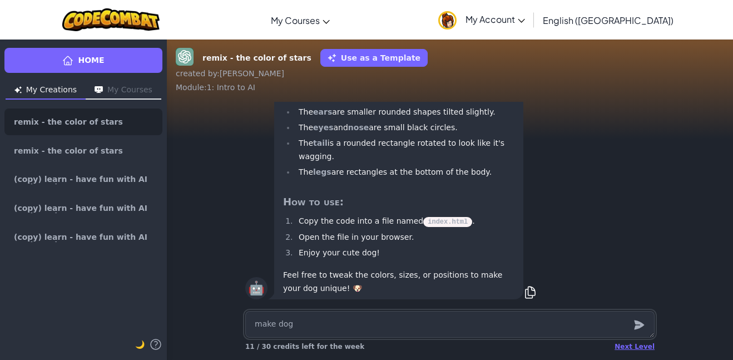
type textarea "make dog"
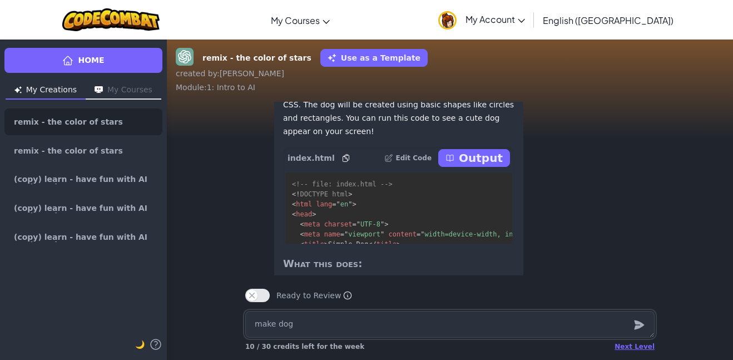
scroll to position [-234, 0]
click at [499, 158] on p "Output" at bounding box center [481, 160] width 44 height 16
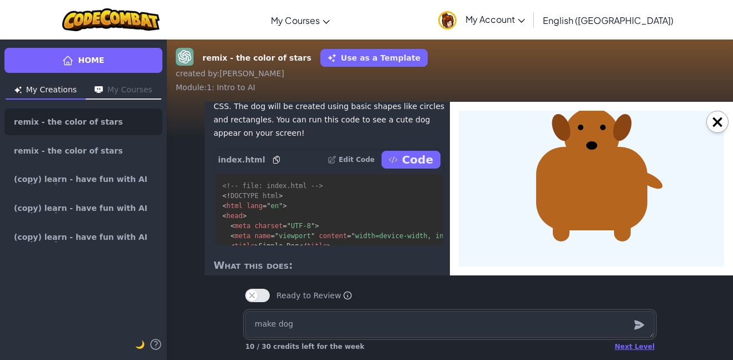
scroll to position [0, 0]
click at [717, 117] on button "×" at bounding box center [717, 122] width 22 height 22
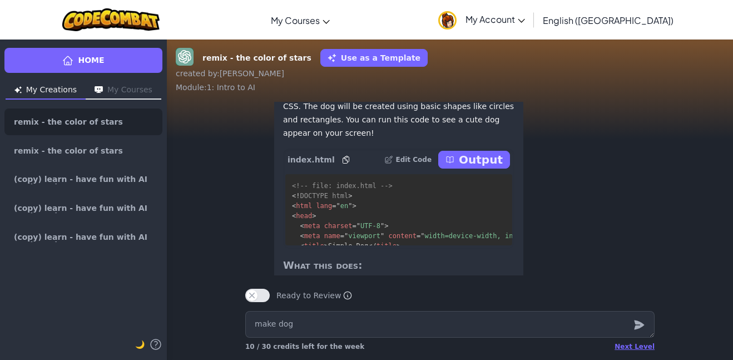
click at [495, 158] on p "Output" at bounding box center [481, 160] width 44 height 16
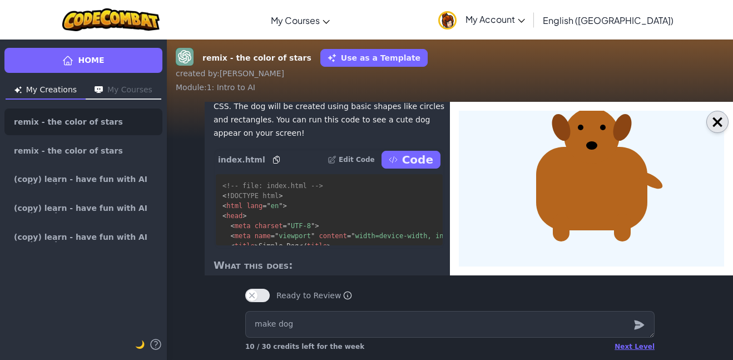
click at [713, 116] on button "×" at bounding box center [717, 122] width 22 height 22
type textarea "x"
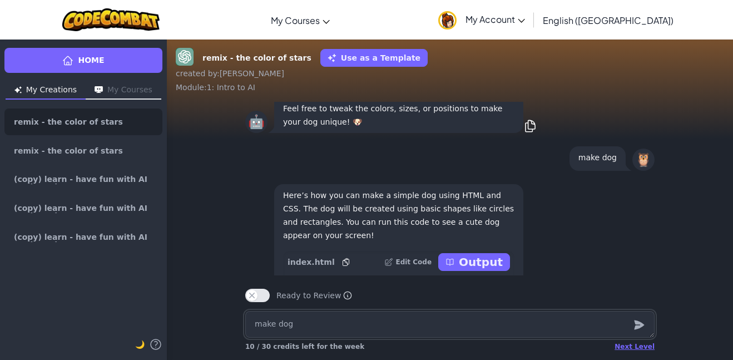
scroll to position [-337, 0]
click at [641, 175] on div "🦉 make dog" at bounding box center [449, 160] width 427 height 38
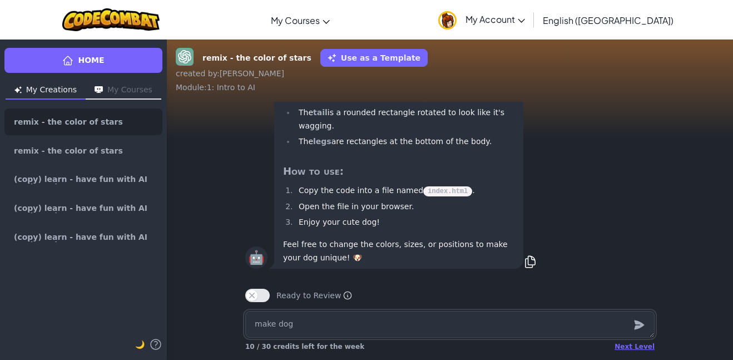
click at [530, 317] on textarea "make dog" at bounding box center [449, 324] width 409 height 27
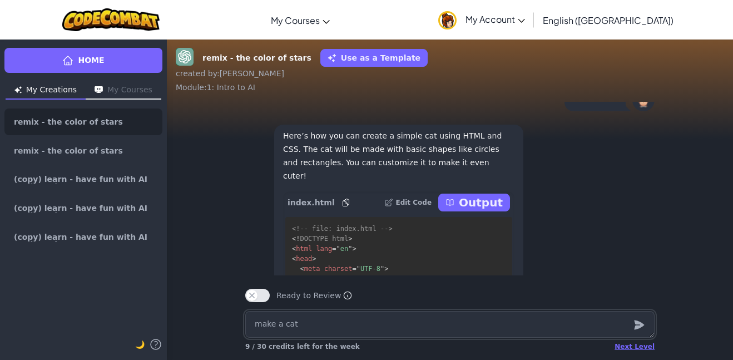
scroll to position [-321, 0]
click at [489, 212] on p "Output" at bounding box center [481, 204] width 44 height 16
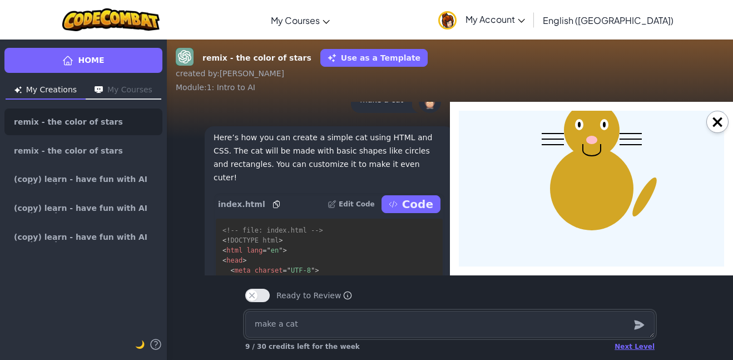
scroll to position [0, 0]
click at [724, 122] on button "×" at bounding box center [717, 122] width 22 height 22
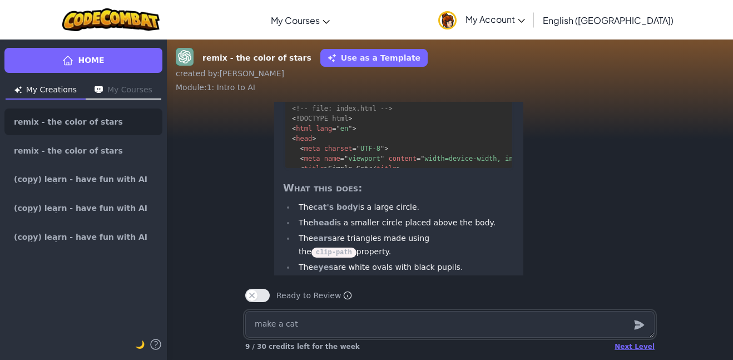
scroll to position [1, 0]
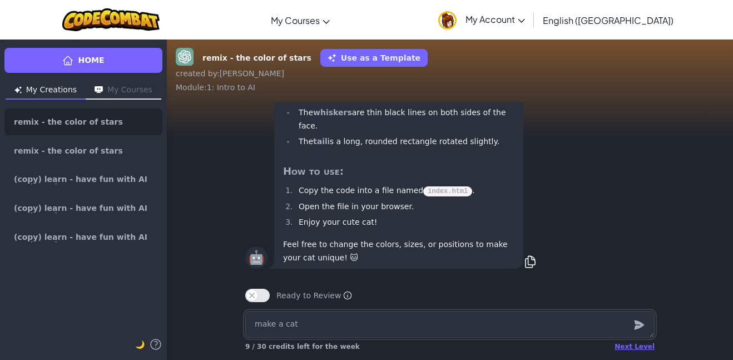
click at [564, 315] on textarea "make a cat" at bounding box center [449, 324] width 409 height 27
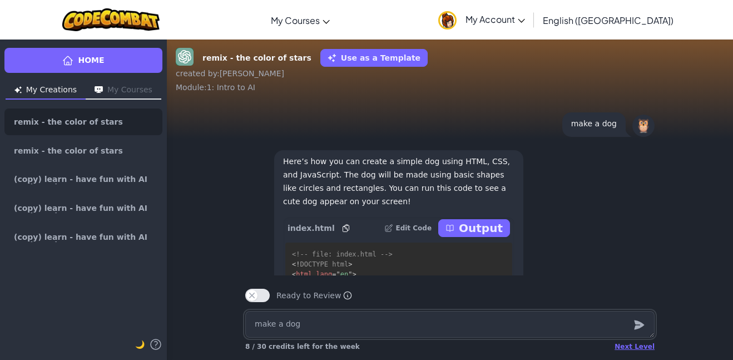
scroll to position [-320, 0]
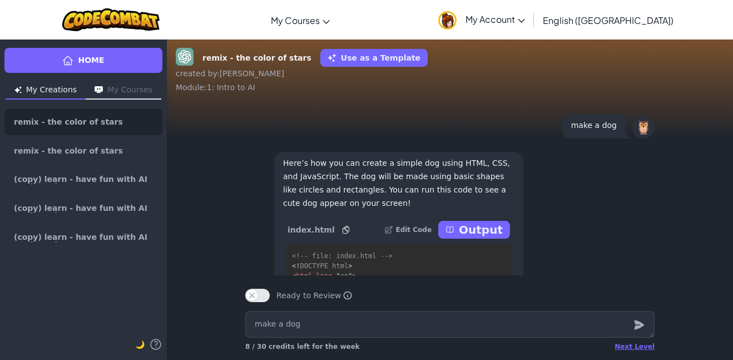
click at [481, 230] on p "Output" at bounding box center [481, 230] width 44 height 16
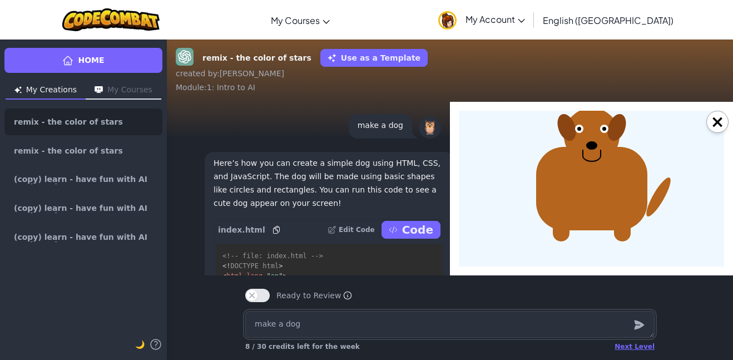
scroll to position [0, 0]
click at [728, 122] on div "×" at bounding box center [591, 188] width 283 height 173
click at [721, 122] on button "×" at bounding box center [717, 122] width 22 height 22
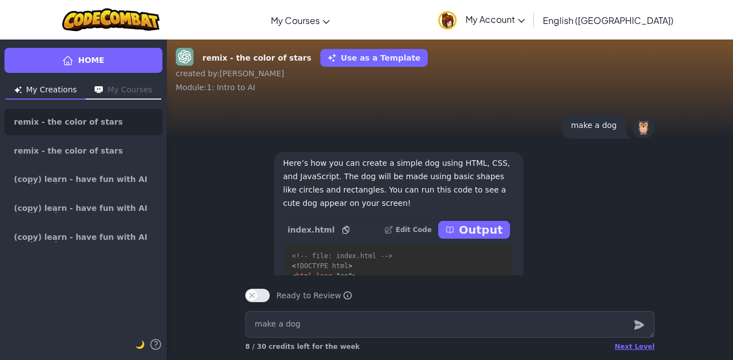
click at [651, 126] on div "🦉" at bounding box center [643, 127] width 22 height 22
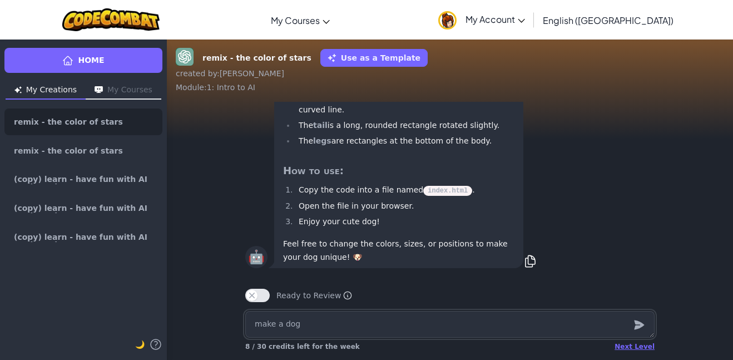
click at [525, 318] on textarea "make a dog" at bounding box center [449, 324] width 409 height 27
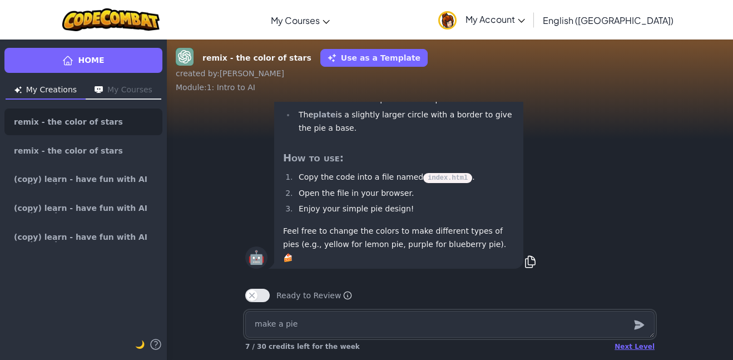
scroll to position [-2473, 0]
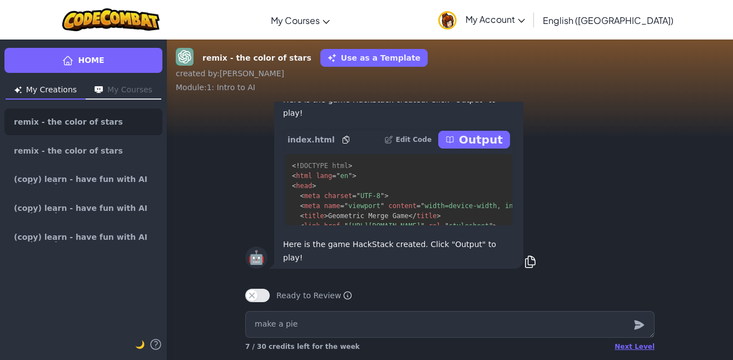
click at [500, 147] on p "Output" at bounding box center [481, 140] width 44 height 16
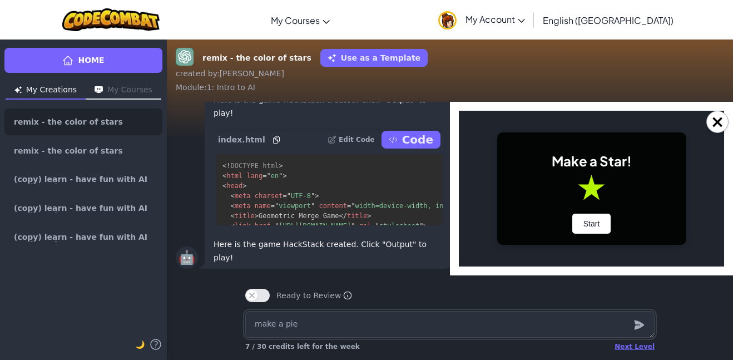
scroll to position [0, 0]
click at [718, 125] on button "×" at bounding box center [717, 122] width 22 height 22
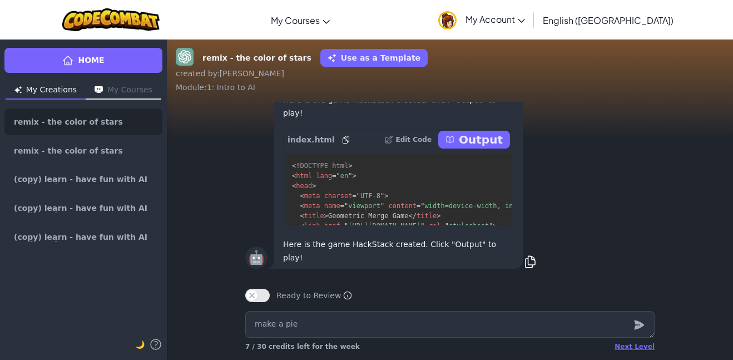
click at [652, 77] on div "👩‍🏫 your mission is to change the color of the star! ⭐" at bounding box center [449, 62] width 409 height 29
click at [476, 147] on p "Output" at bounding box center [481, 140] width 44 height 16
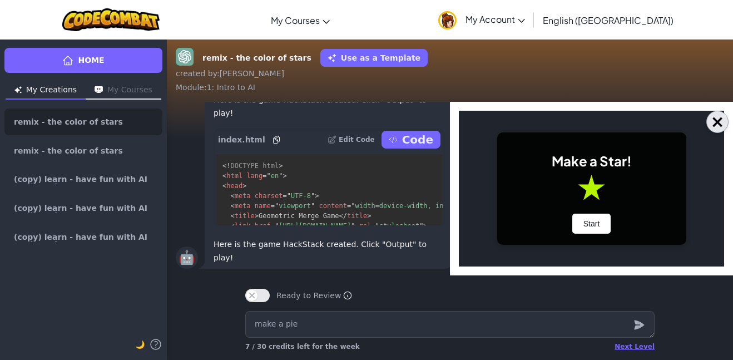
click at [718, 116] on button "×" at bounding box center [717, 122] width 22 height 22
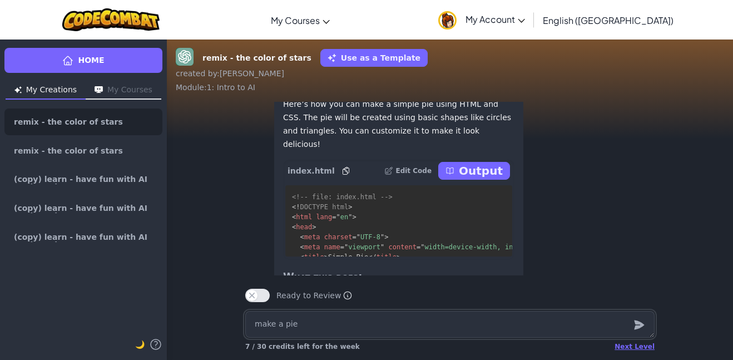
scroll to position [-245, 0]
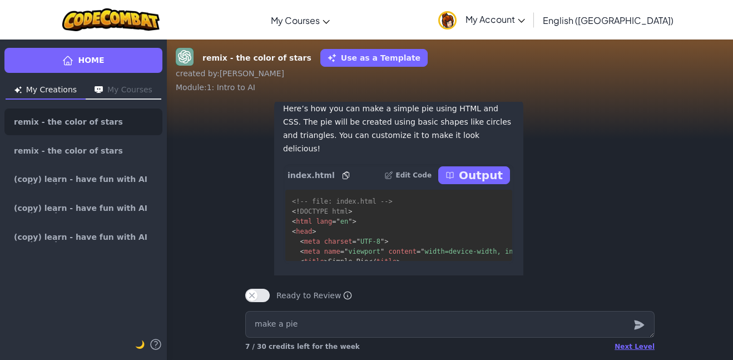
click at [484, 183] on p "Output" at bounding box center [481, 175] width 44 height 16
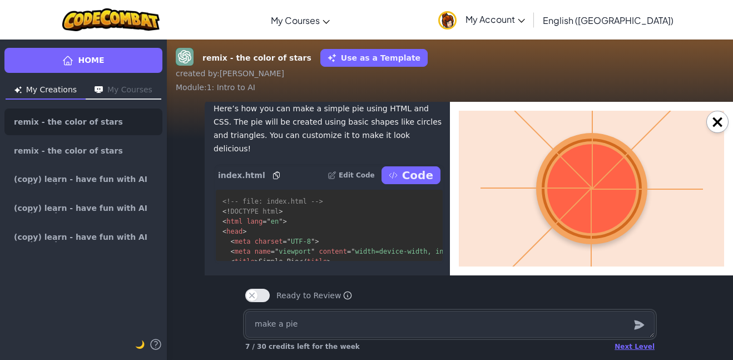
scroll to position [0, 0]
click at [715, 109] on div "×" at bounding box center [591, 188] width 283 height 173
click at [716, 113] on button "×" at bounding box center [717, 122] width 22 height 22
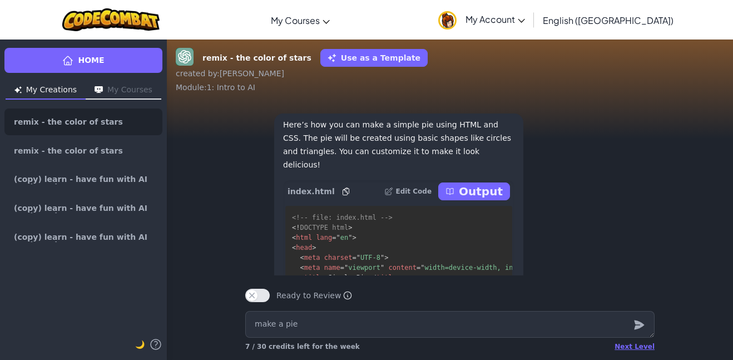
scroll to position [-262, 0]
click at [497, 200] on p "Output" at bounding box center [481, 192] width 44 height 16
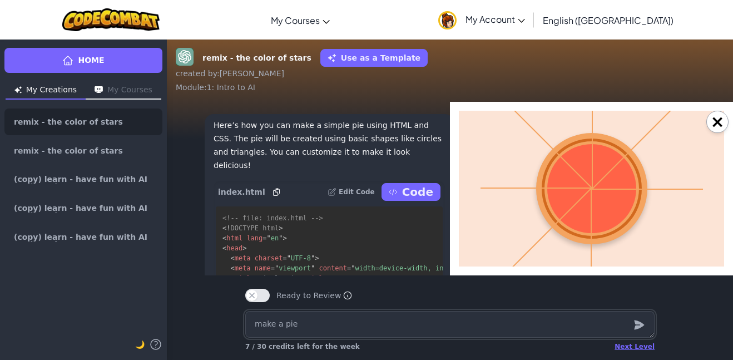
scroll to position [0, 0]
click at [343, 321] on textarea "make a pie" at bounding box center [449, 324] width 409 height 27
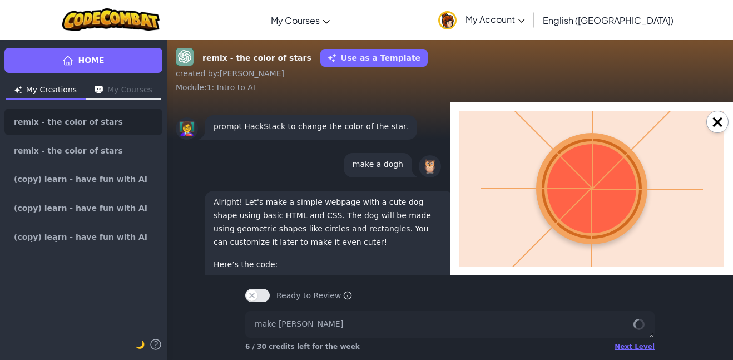
scroll to position [1, 0]
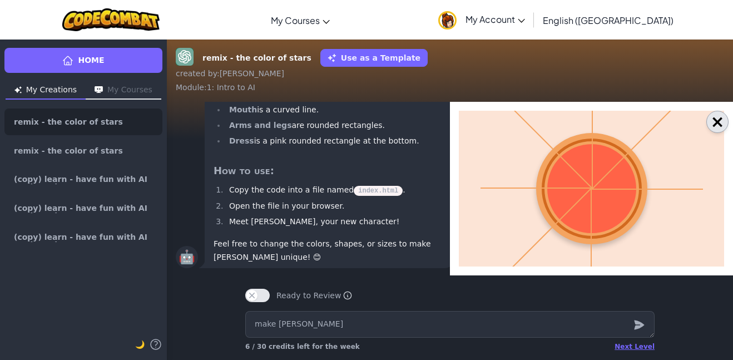
click at [723, 126] on button "×" at bounding box center [717, 122] width 22 height 22
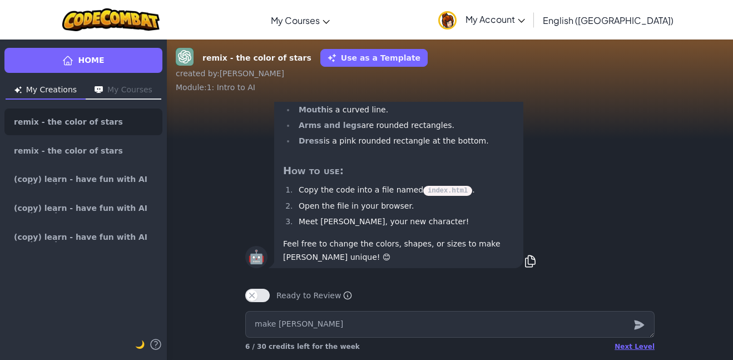
click at [714, 122] on div "🤖 Sure! Let's create "[PERSON_NAME]" as a fun and simple character using HTML a…" at bounding box center [450, -1] width 566 height 549
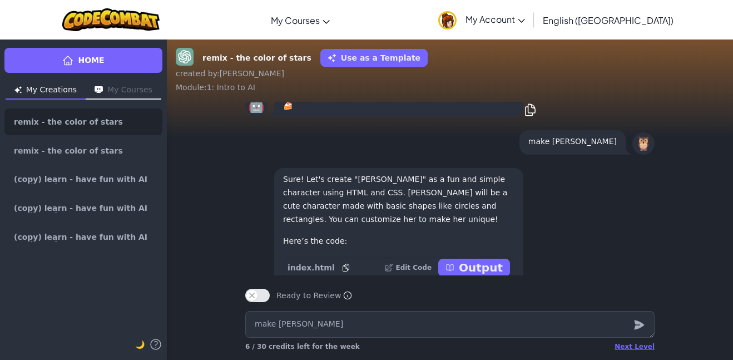
scroll to position [-350, 0]
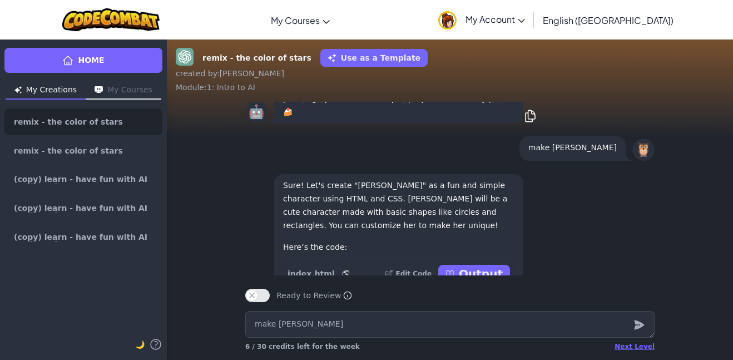
click at [481, 269] on p "Output" at bounding box center [481, 274] width 44 height 16
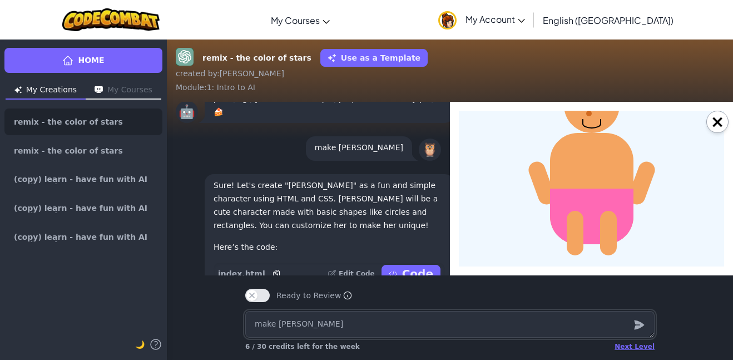
scroll to position [0, 0]
click at [721, 122] on button "×" at bounding box center [717, 122] width 22 height 22
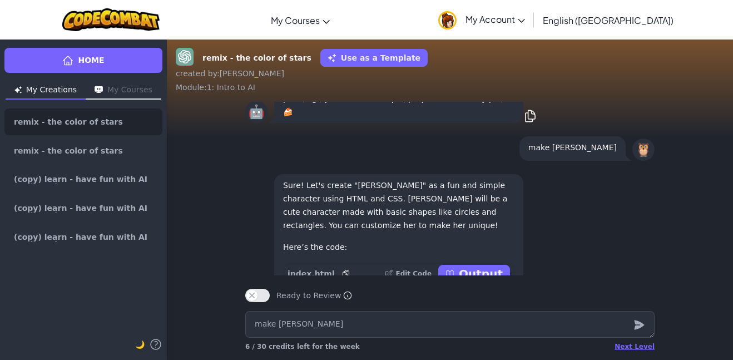
click at [487, 270] on p "Output" at bounding box center [481, 274] width 44 height 16
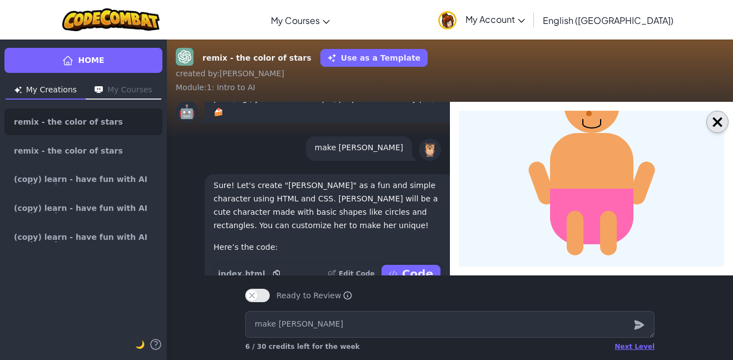
click at [721, 122] on button "×" at bounding box center [717, 122] width 22 height 22
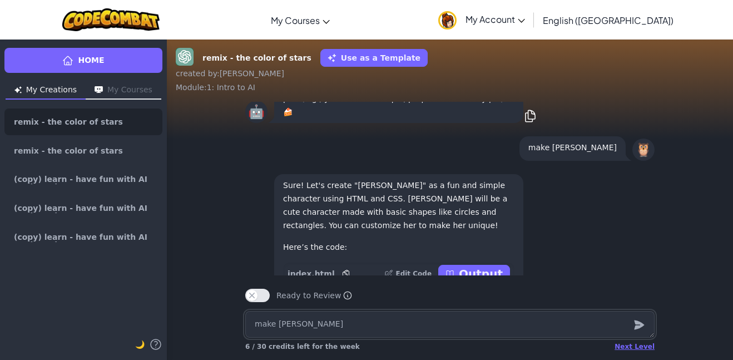
scroll to position [1, 0]
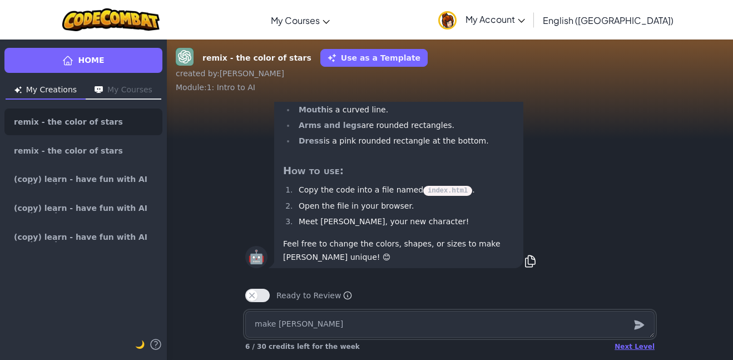
click at [500, 315] on textarea "make [PERSON_NAME]" at bounding box center [449, 324] width 409 height 27
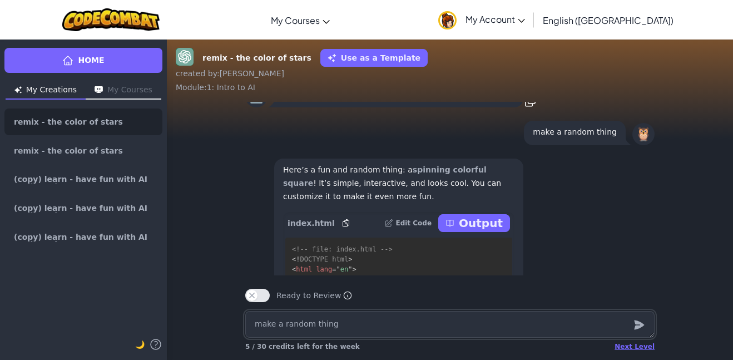
scroll to position [-278, 0]
click at [490, 225] on p "Output" at bounding box center [481, 224] width 44 height 16
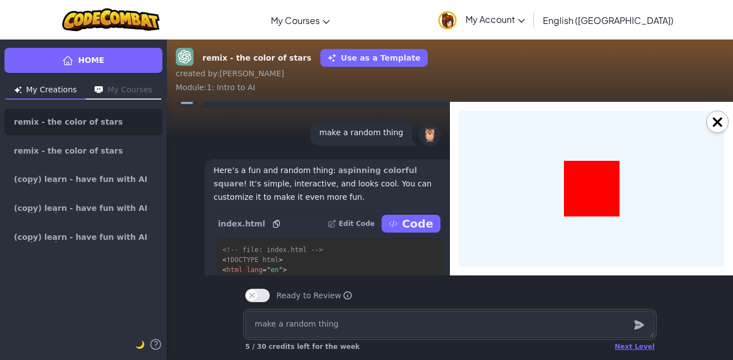
scroll to position [0, 0]
click at [727, 130] on div "×" at bounding box center [591, 188] width 283 height 173
click at [719, 123] on button "×" at bounding box center [717, 122] width 22 height 22
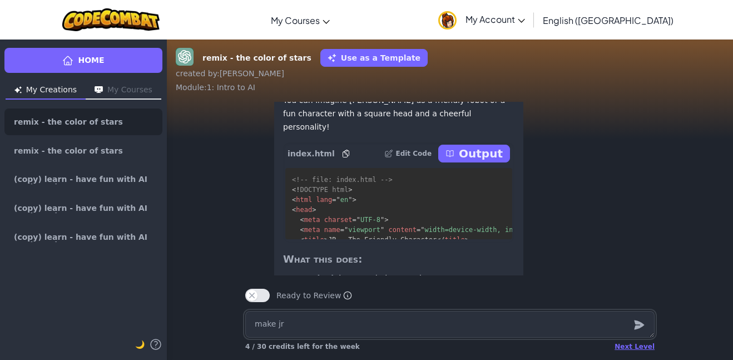
scroll to position [-256, 0]
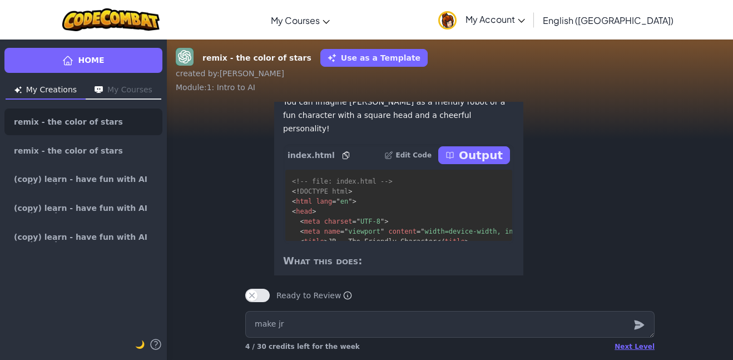
click at [495, 163] on p "Output" at bounding box center [481, 155] width 44 height 16
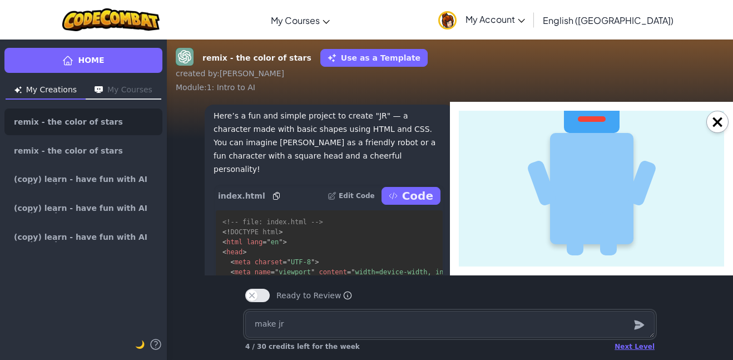
scroll to position [-300, 0]
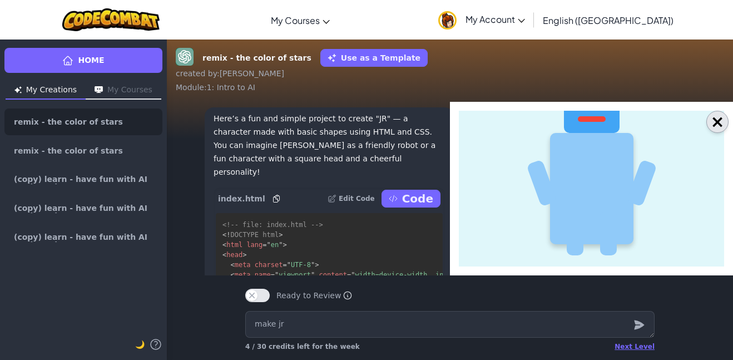
click at [716, 115] on button "×" at bounding box center [717, 122] width 22 height 22
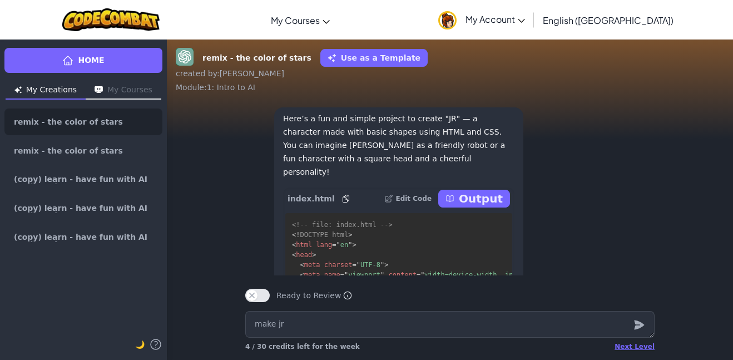
click at [498, 206] on p "Output" at bounding box center [481, 199] width 44 height 16
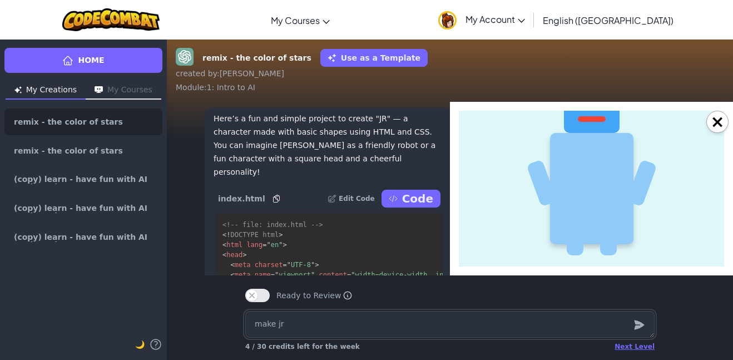
scroll to position [0, 0]
click at [720, 115] on button "×" at bounding box center [717, 122] width 22 height 22
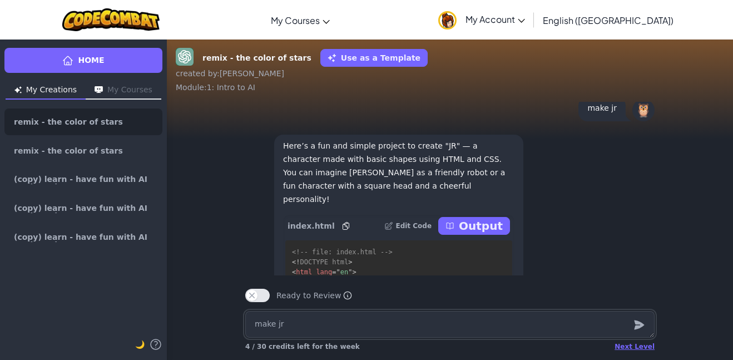
scroll to position [-332, 0]
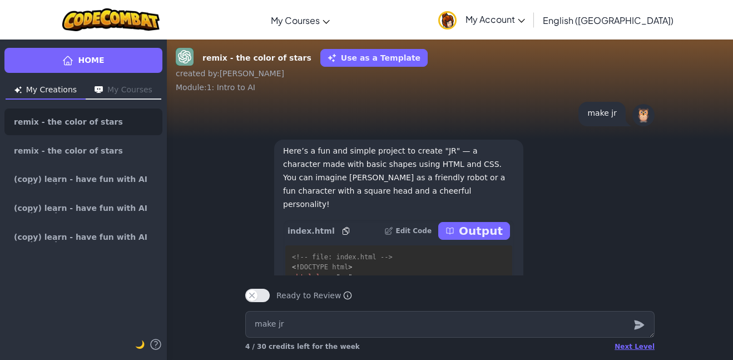
click at [475, 239] on p "Output" at bounding box center [481, 231] width 44 height 16
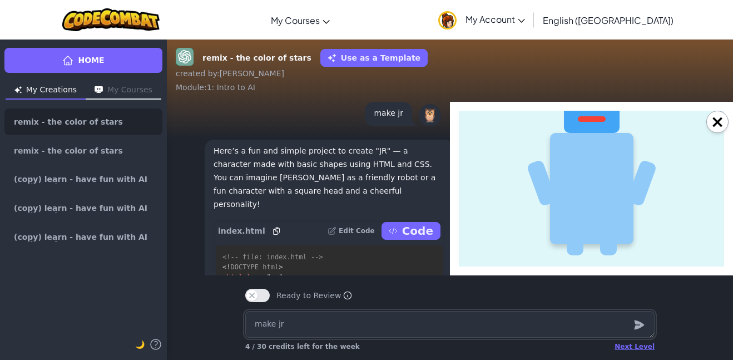
scroll to position [0, 0]
click at [717, 128] on button "×" at bounding box center [717, 122] width 22 height 22
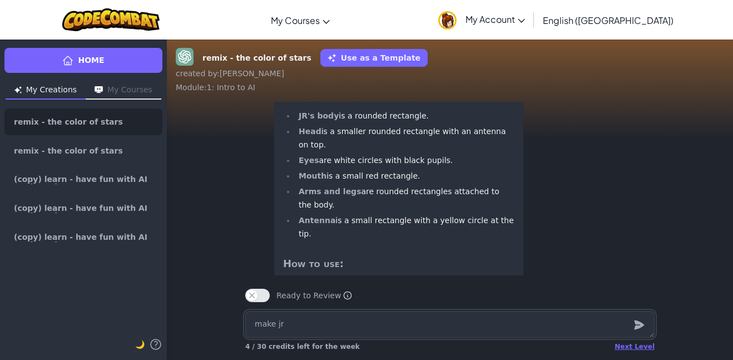
scroll to position [1, 0]
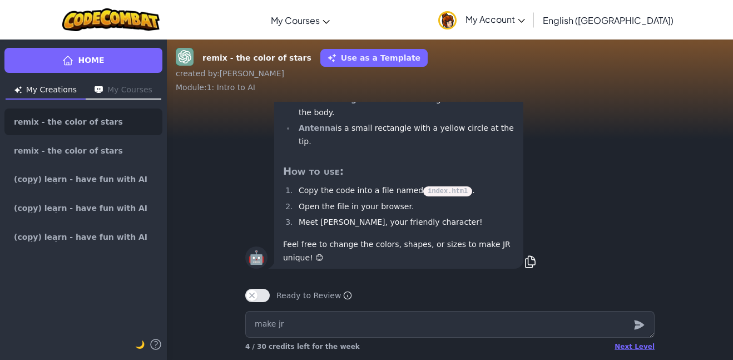
click at [450, 193] on code "index.html" at bounding box center [447, 191] width 49 height 10
click at [433, 314] on textarea "make jr" at bounding box center [449, 324] width 409 height 27
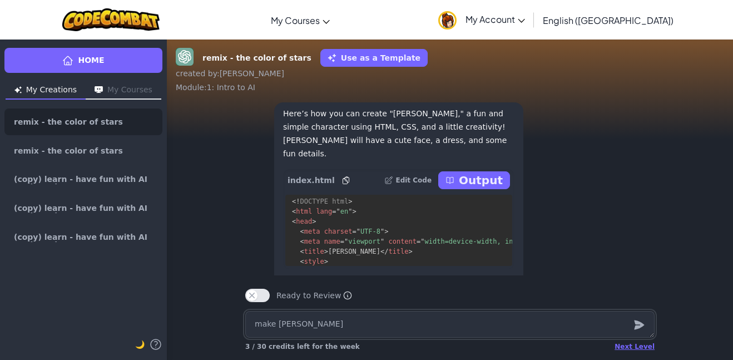
scroll to position [0, 0]
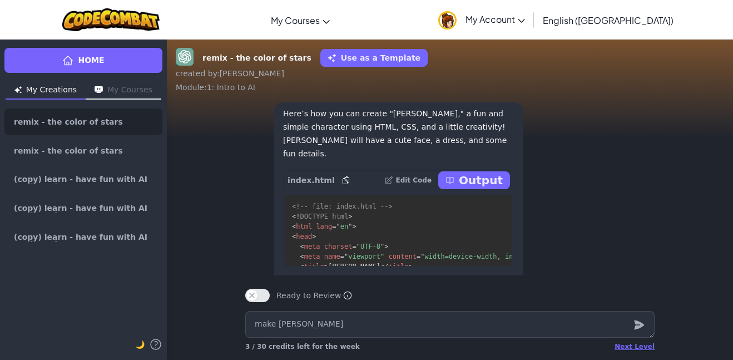
click at [496, 188] on p "Output" at bounding box center [481, 180] width 44 height 16
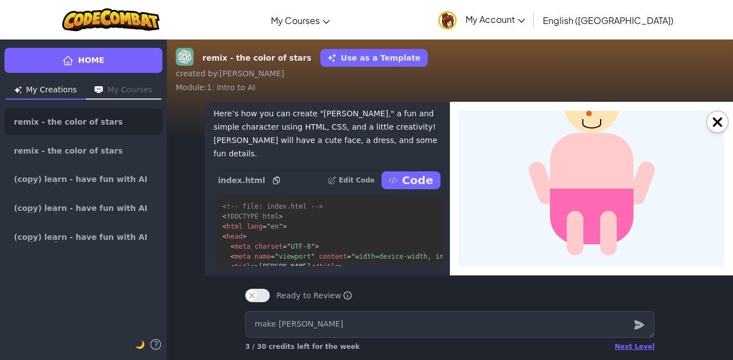
click at [656, 198] on body at bounding box center [591, 189] width 265 height 156
click at [714, 120] on button "×" at bounding box center [717, 122] width 22 height 22
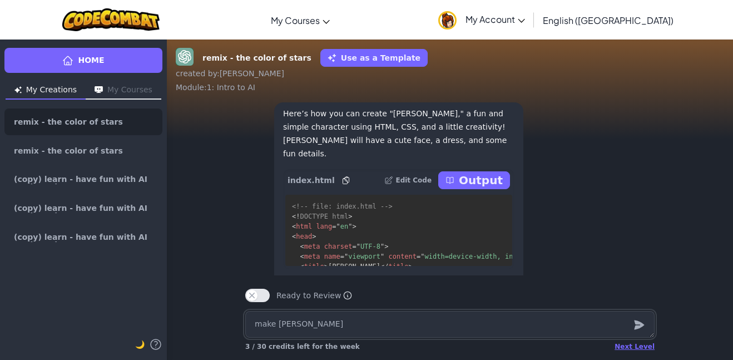
scroll to position [1, 0]
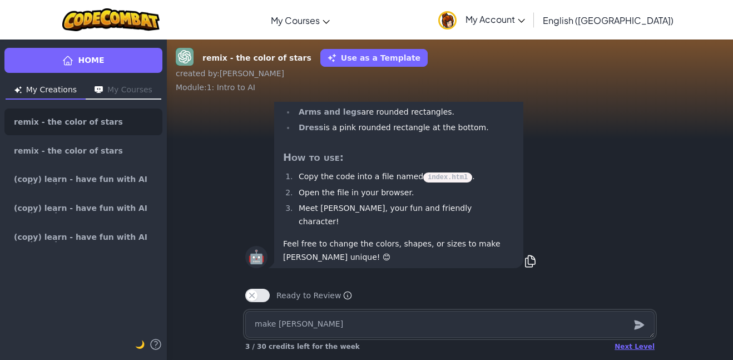
click at [485, 325] on textarea "make [PERSON_NAME]" at bounding box center [449, 324] width 409 height 27
click at [435, 326] on textarea "make [PERSON_NAME]" at bounding box center [449, 324] width 409 height 27
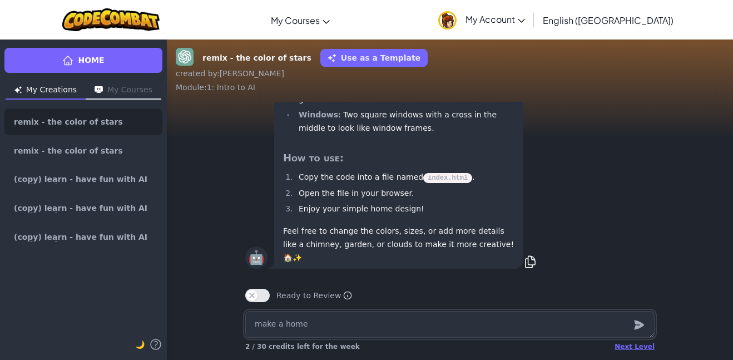
click at [527, 318] on textarea "make a home" at bounding box center [449, 324] width 409 height 27
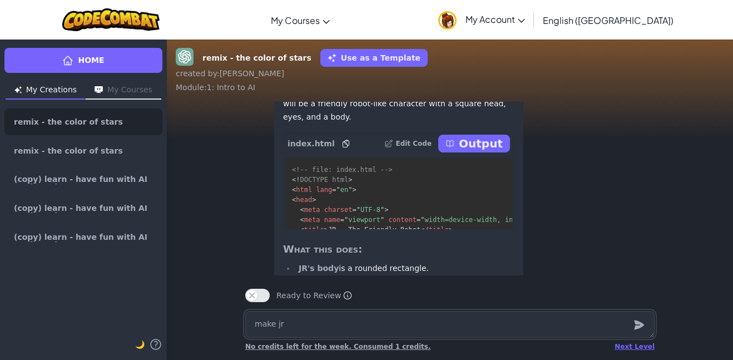
scroll to position [-255, 0]
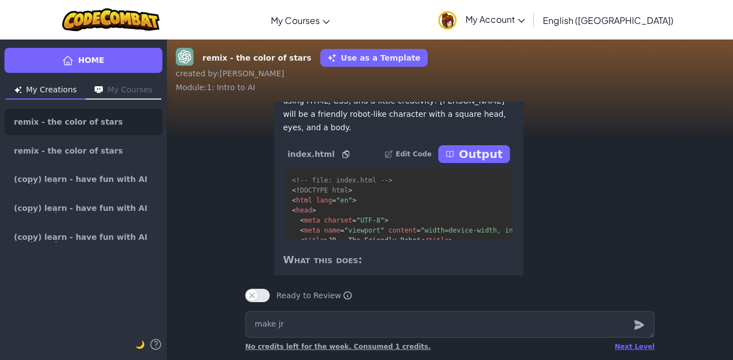
click at [478, 162] on p "Output" at bounding box center [481, 154] width 44 height 16
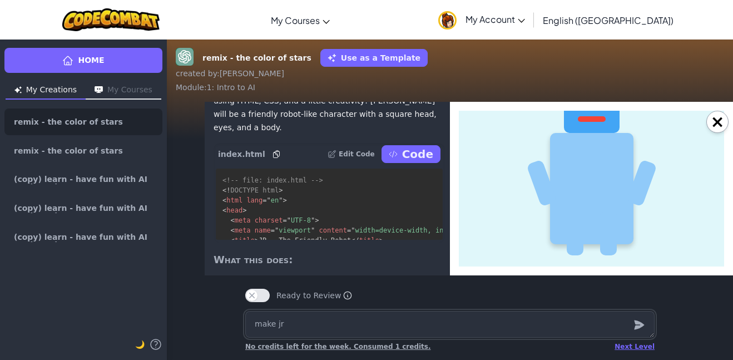
scroll to position [0, 0]
click at [726, 120] on button "×" at bounding box center [717, 122] width 22 height 22
click at [450, 70] on div "🦉 make jr" at bounding box center [308, 51] width 283 height 38
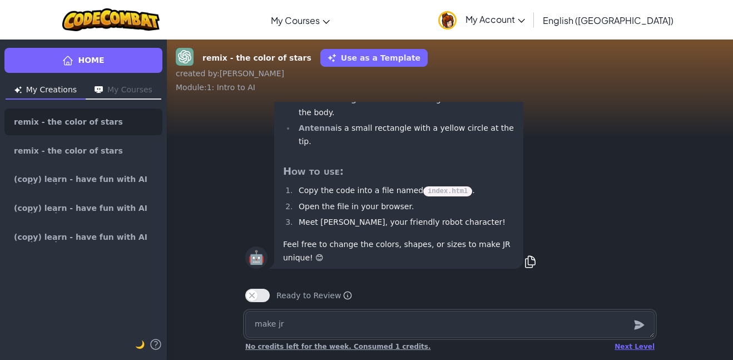
click at [533, 323] on textarea "make jr" at bounding box center [449, 324] width 409 height 27
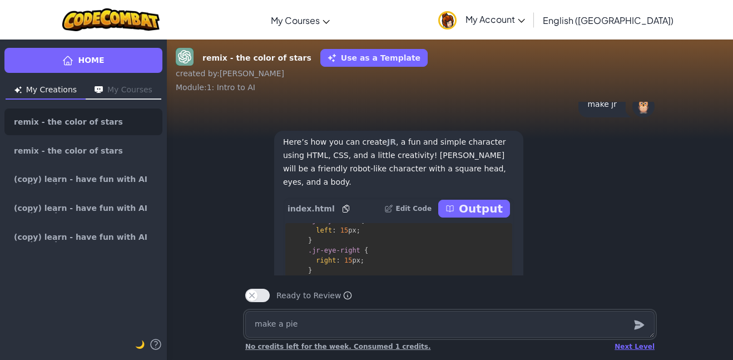
scroll to position [-315, 0]
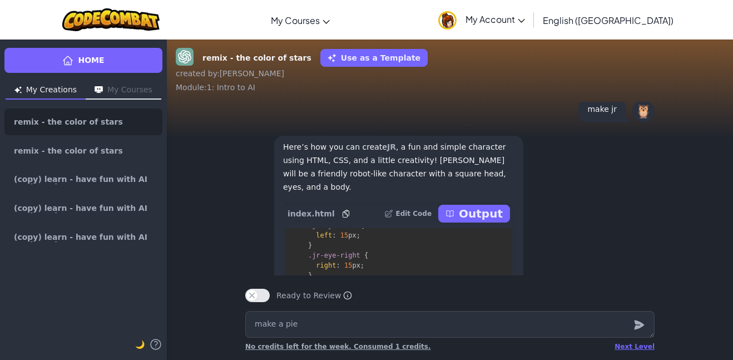
click at [470, 221] on p "Output" at bounding box center [481, 214] width 44 height 16
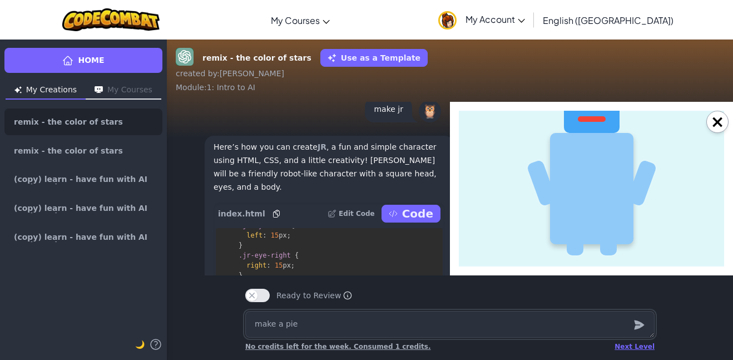
scroll to position [0, 0]
click at [718, 117] on button "×" at bounding box center [717, 122] width 22 height 22
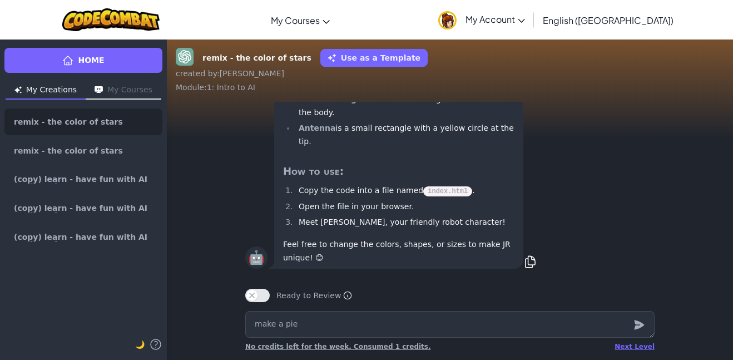
click at [644, 324] on icon "submit" at bounding box center [639, 324] width 12 height 13
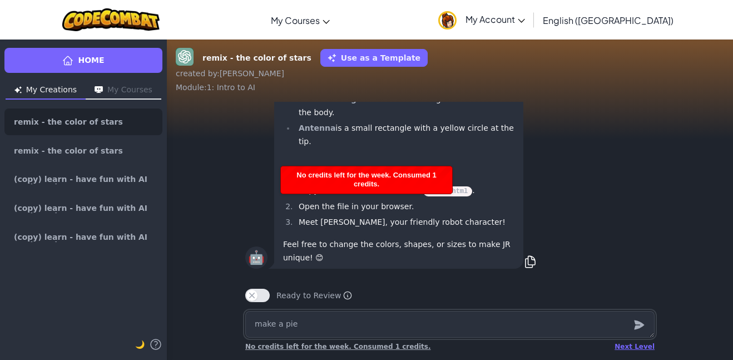
click at [583, 326] on textarea "make a pie" at bounding box center [449, 324] width 409 height 27
